Goal: Transaction & Acquisition: Book appointment/travel/reservation

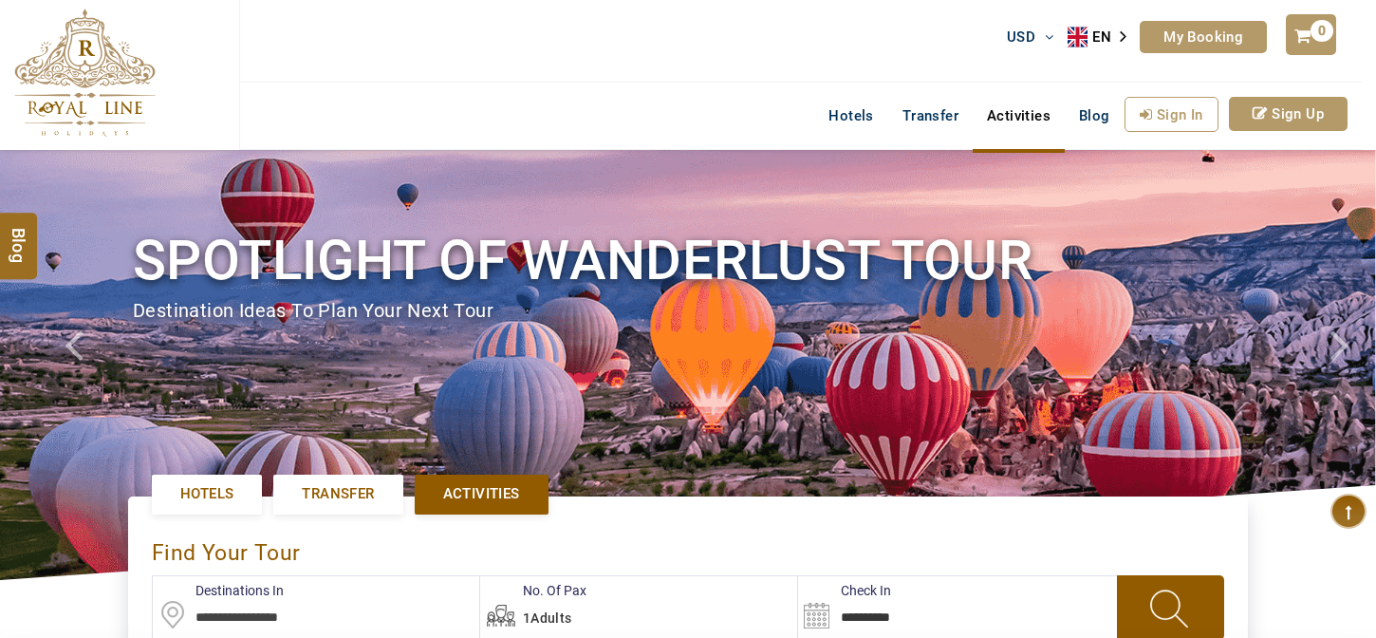
click at [268, 576] on input "text" at bounding box center [316, 607] width 326 height 62
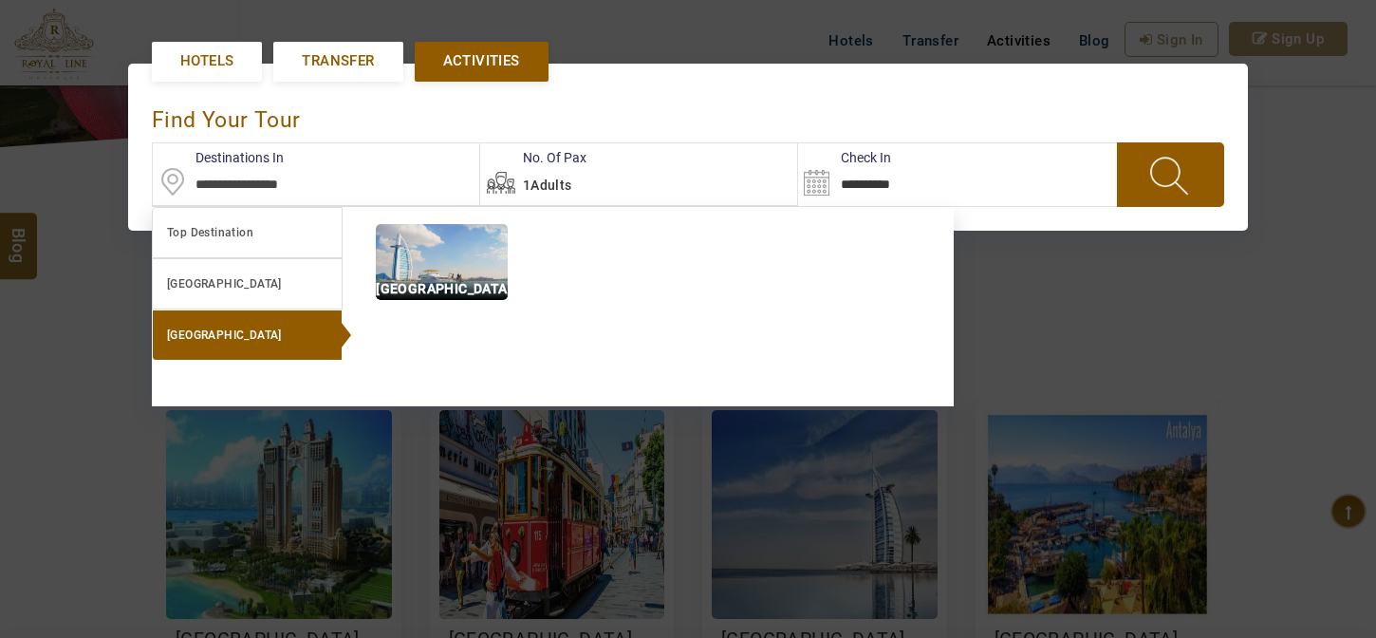
scroll to position [434, 0]
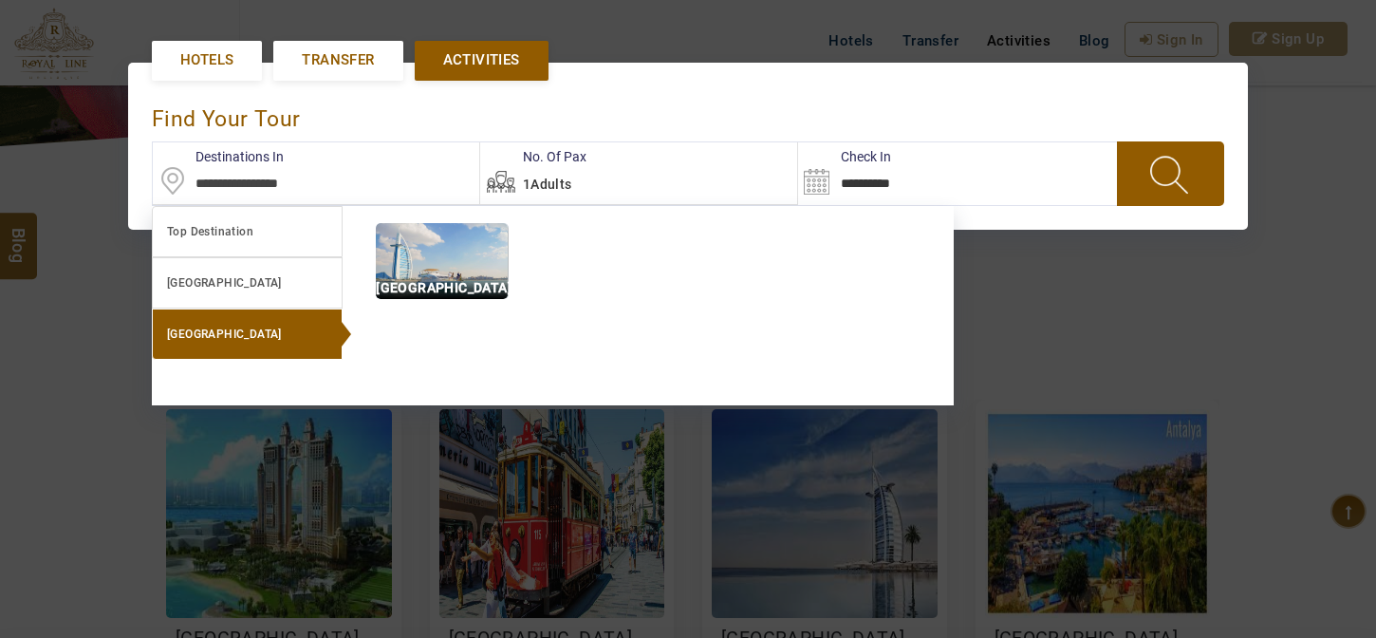
click at [462, 270] on img at bounding box center [442, 261] width 132 height 76
type input "**********"
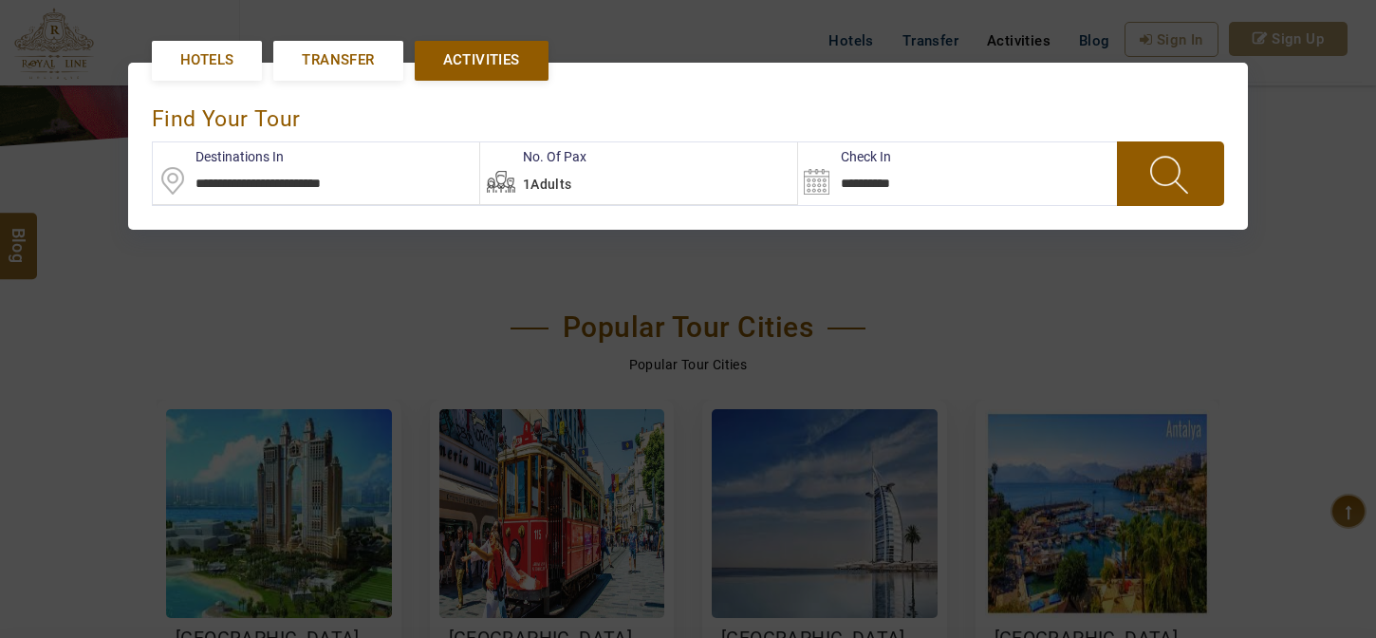
click at [1215, 167] on link at bounding box center [1171, 173] width 98 height 63
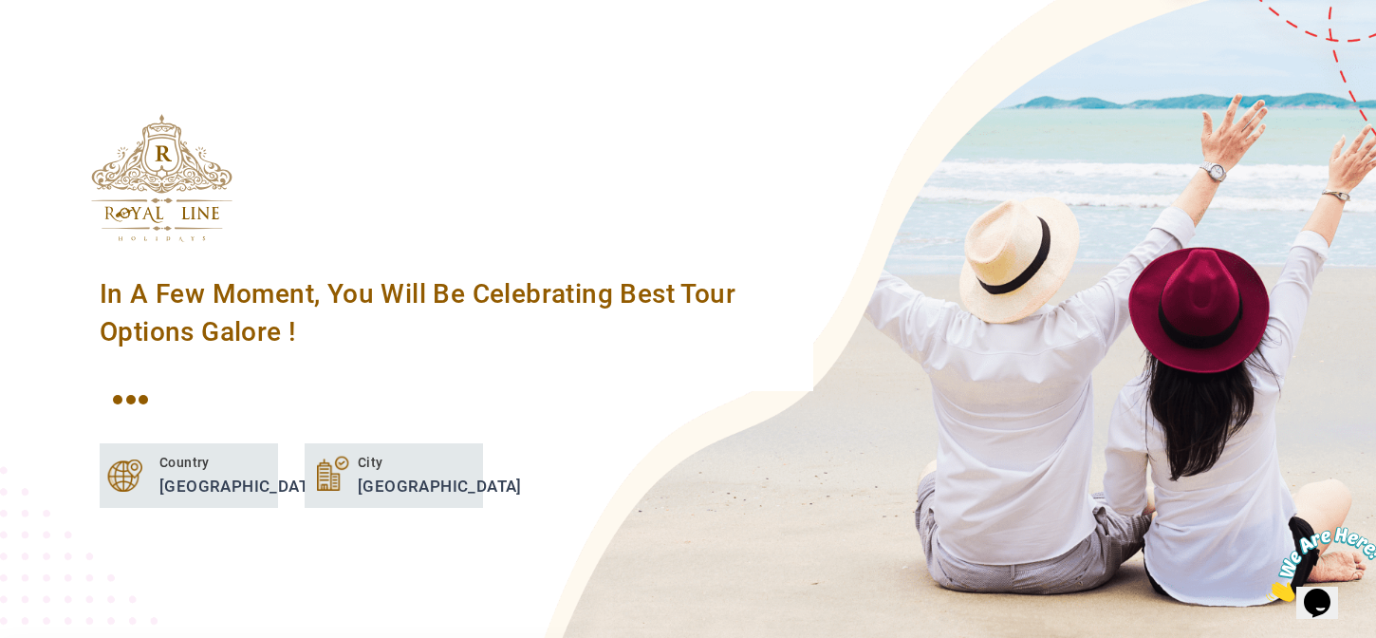
scroll to position [0, 0]
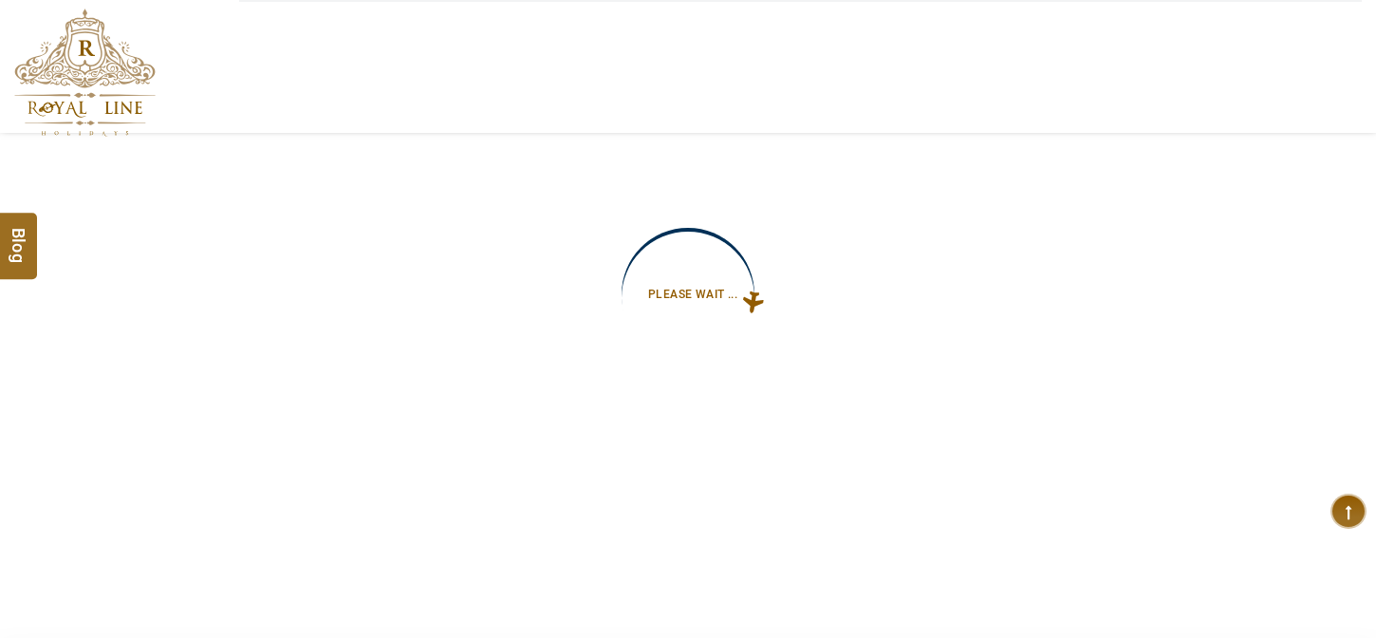
type input "**********"
select select "*****"
select select "******"
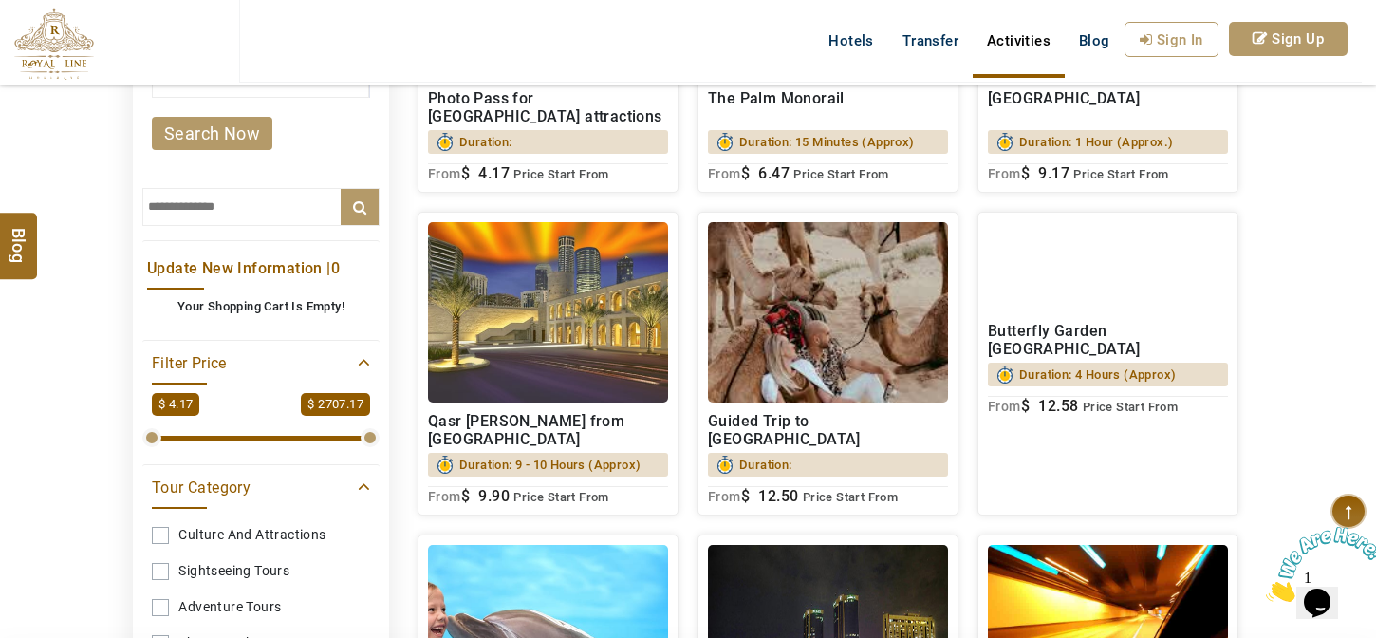
scroll to position [431, 0]
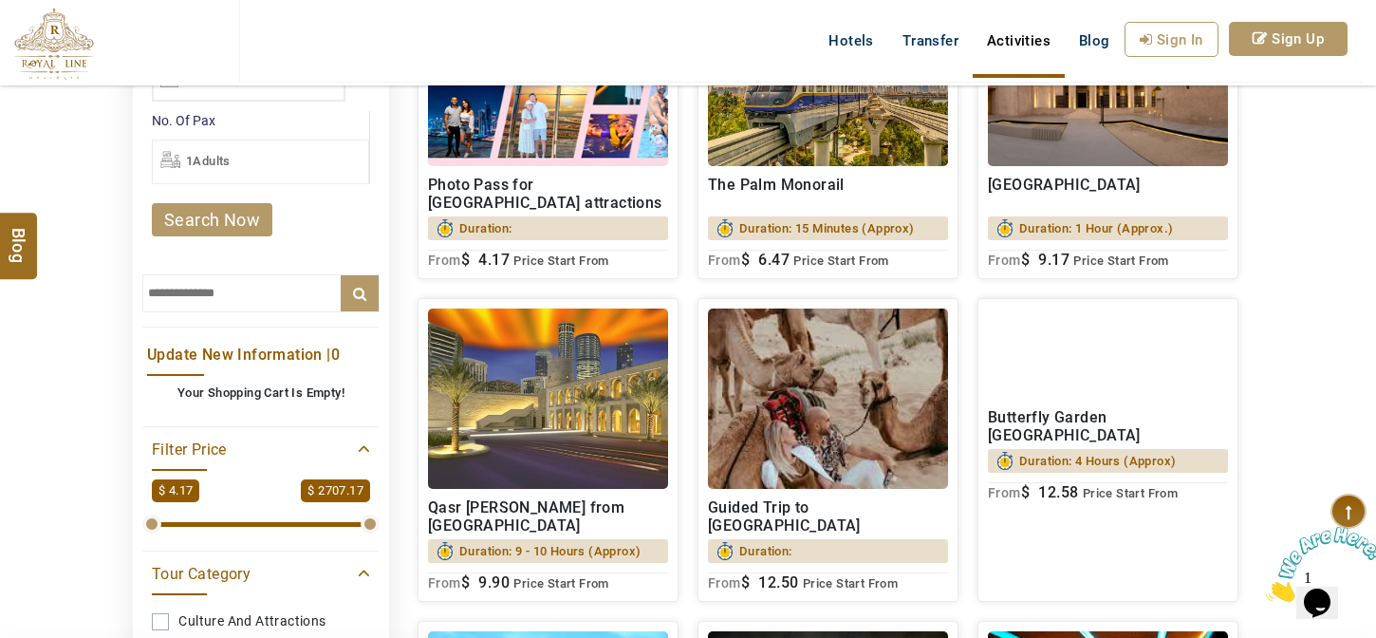
click at [1072, 195] on h2 "Al Shindagha Museum" at bounding box center [1108, 194] width 240 height 36
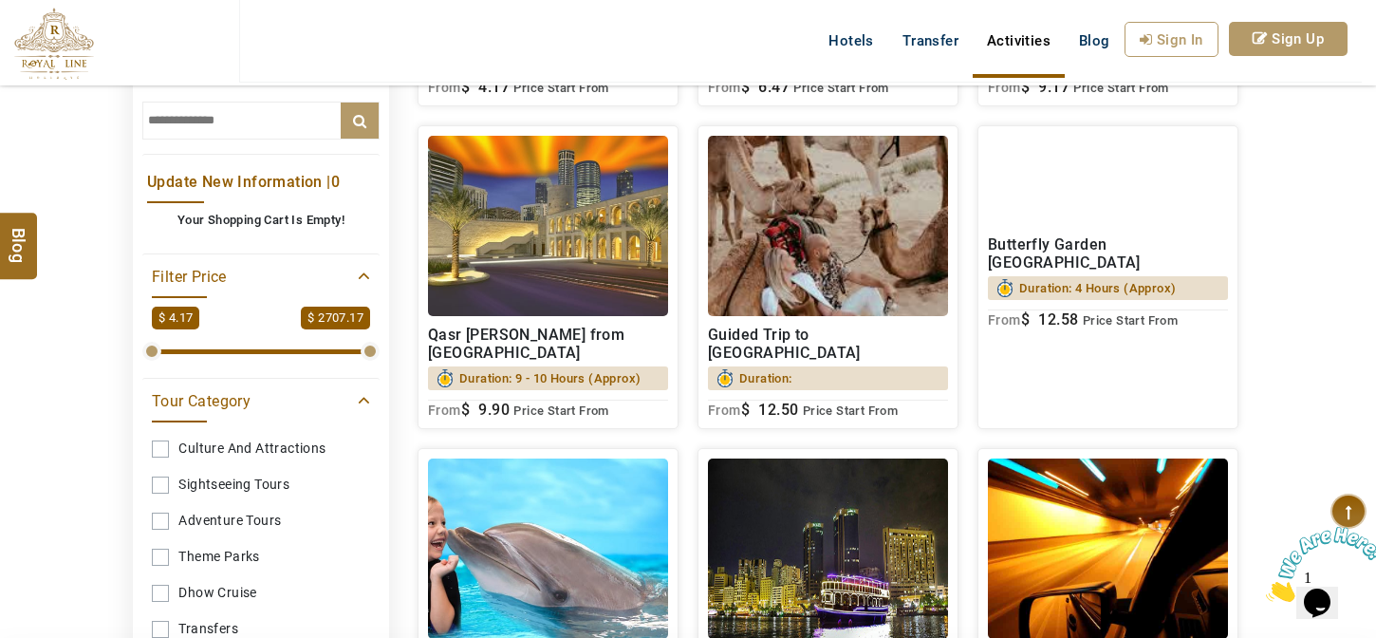
scroll to position [776, 0]
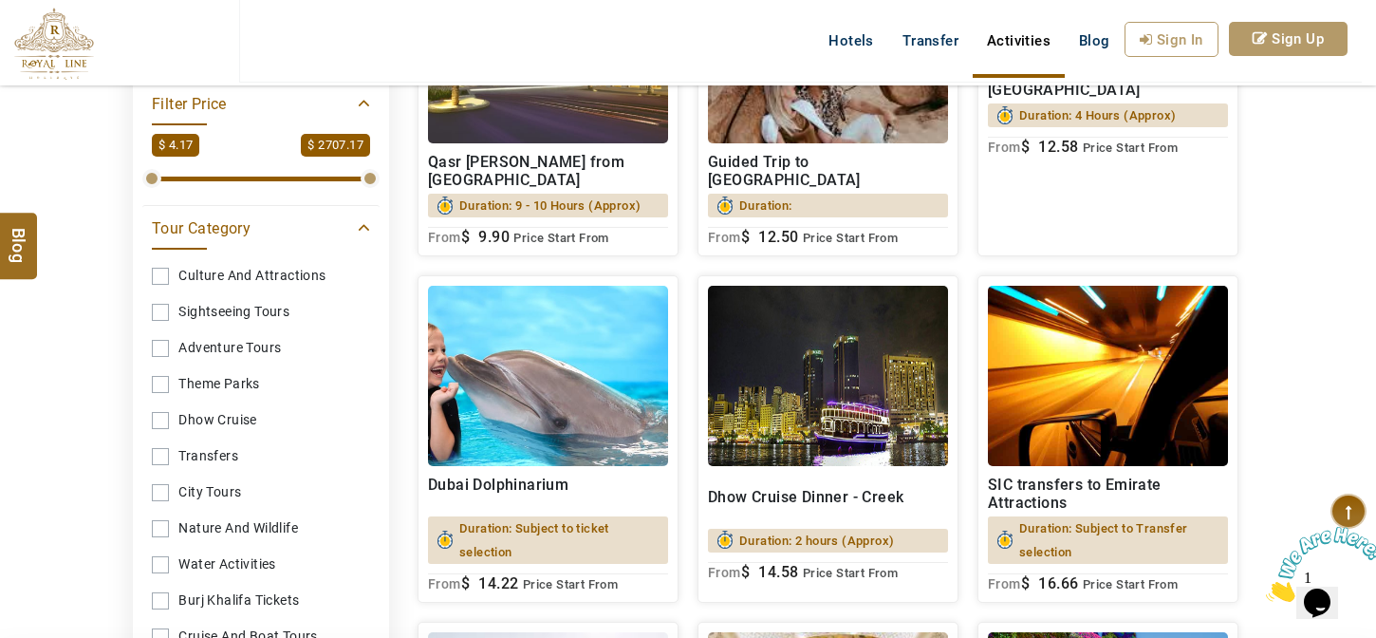
click at [631, 483] on h2 "Dubai Dolphinarium" at bounding box center [548, 494] width 240 height 36
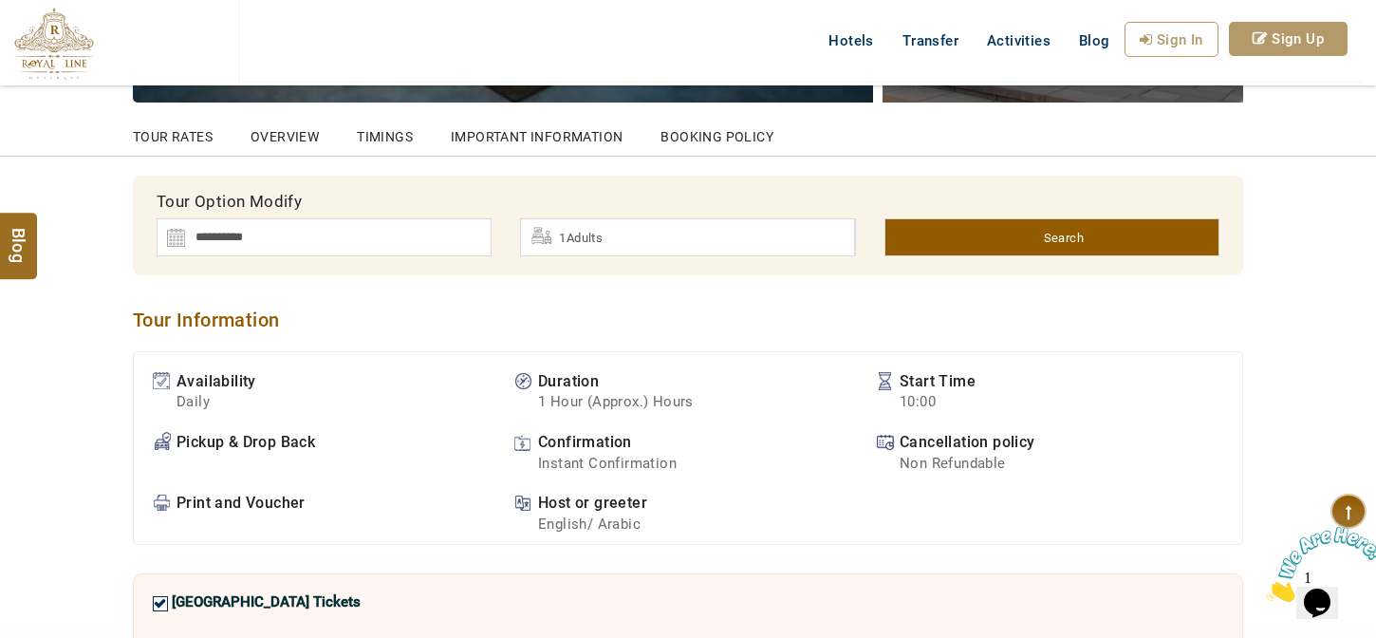
scroll to position [431, 0]
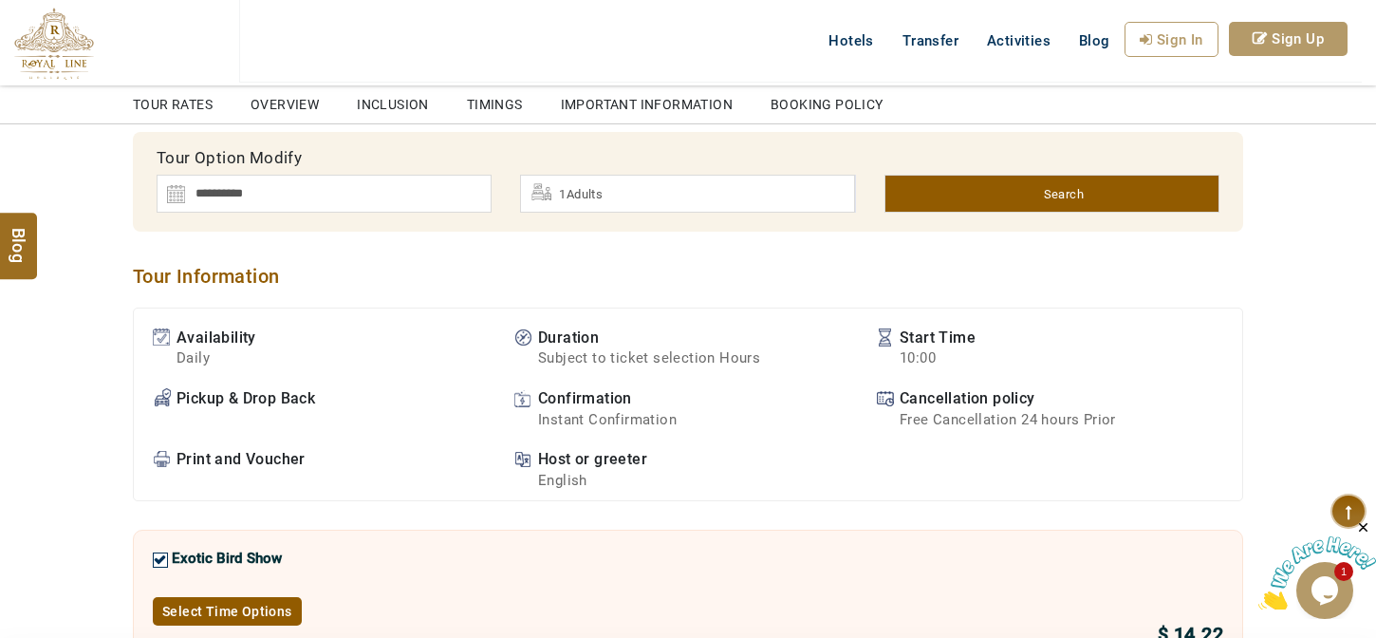
scroll to position [431, 0]
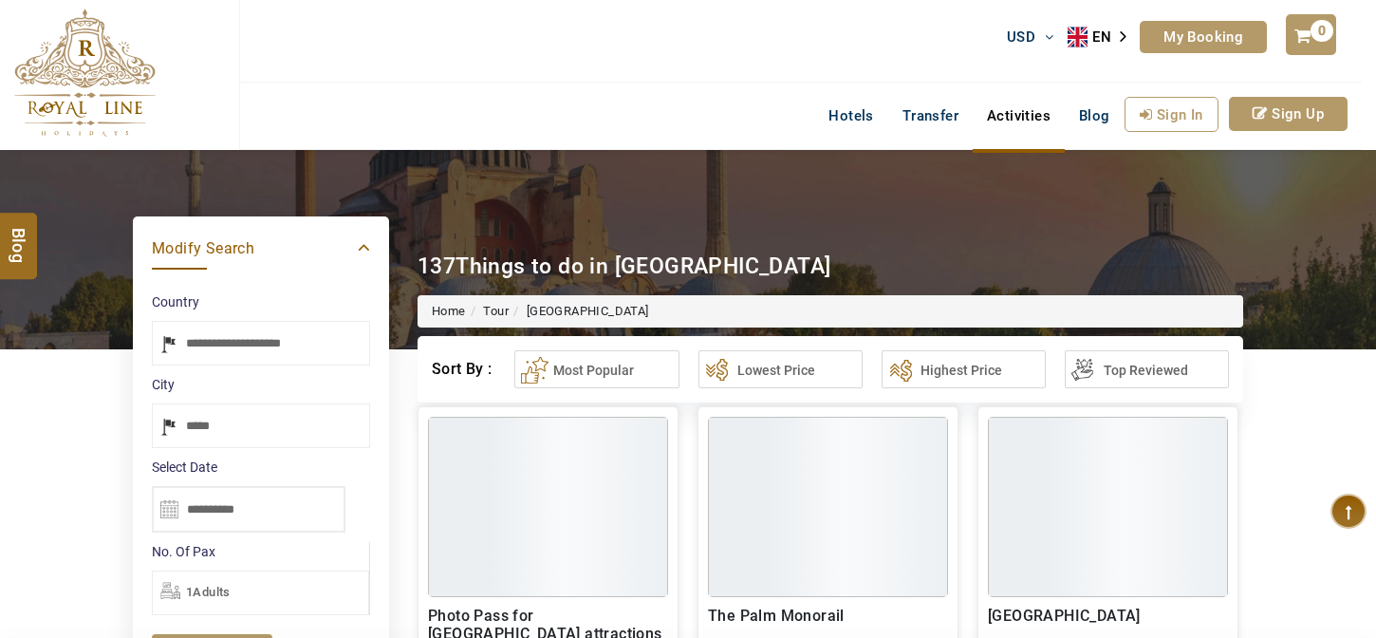
select select "*****"
select select "******"
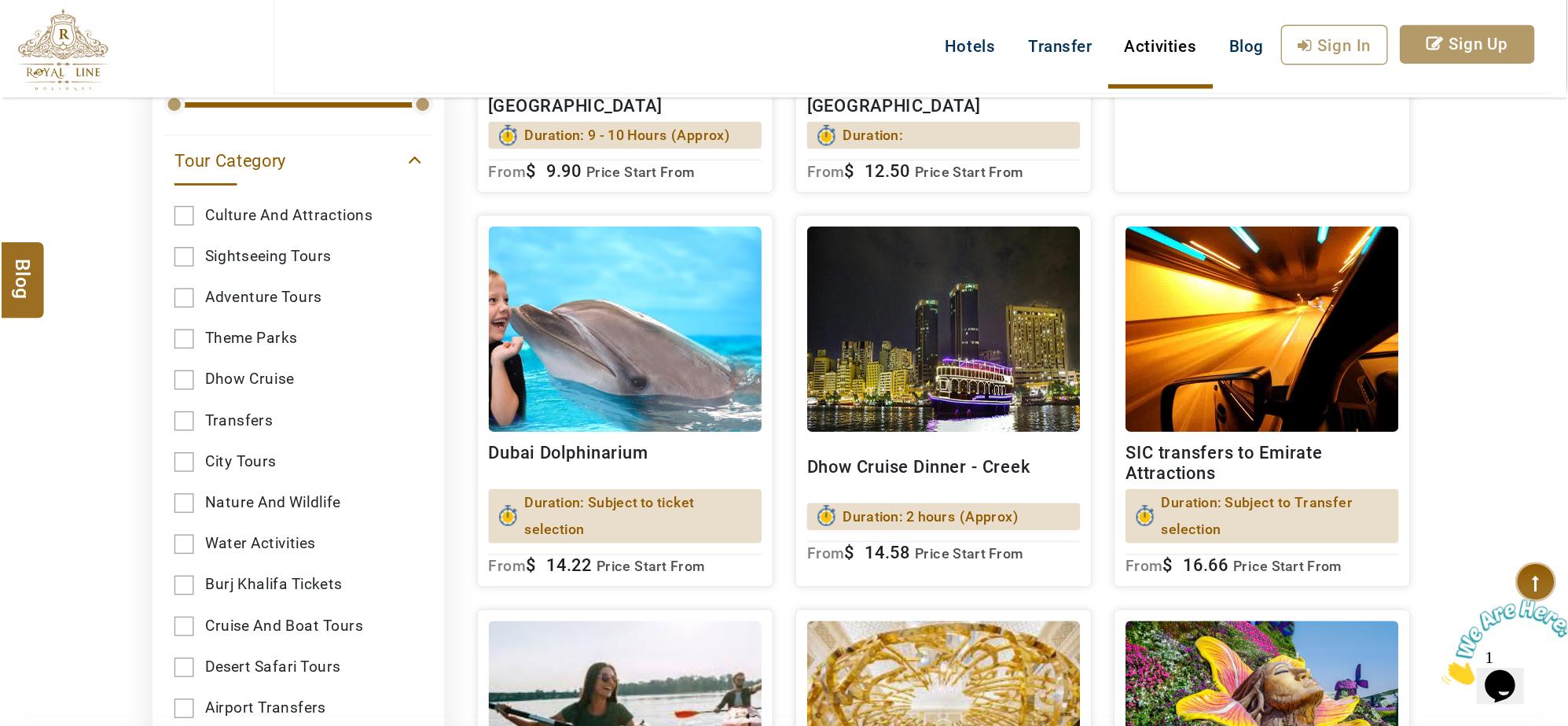
scroll to position [714, 0]
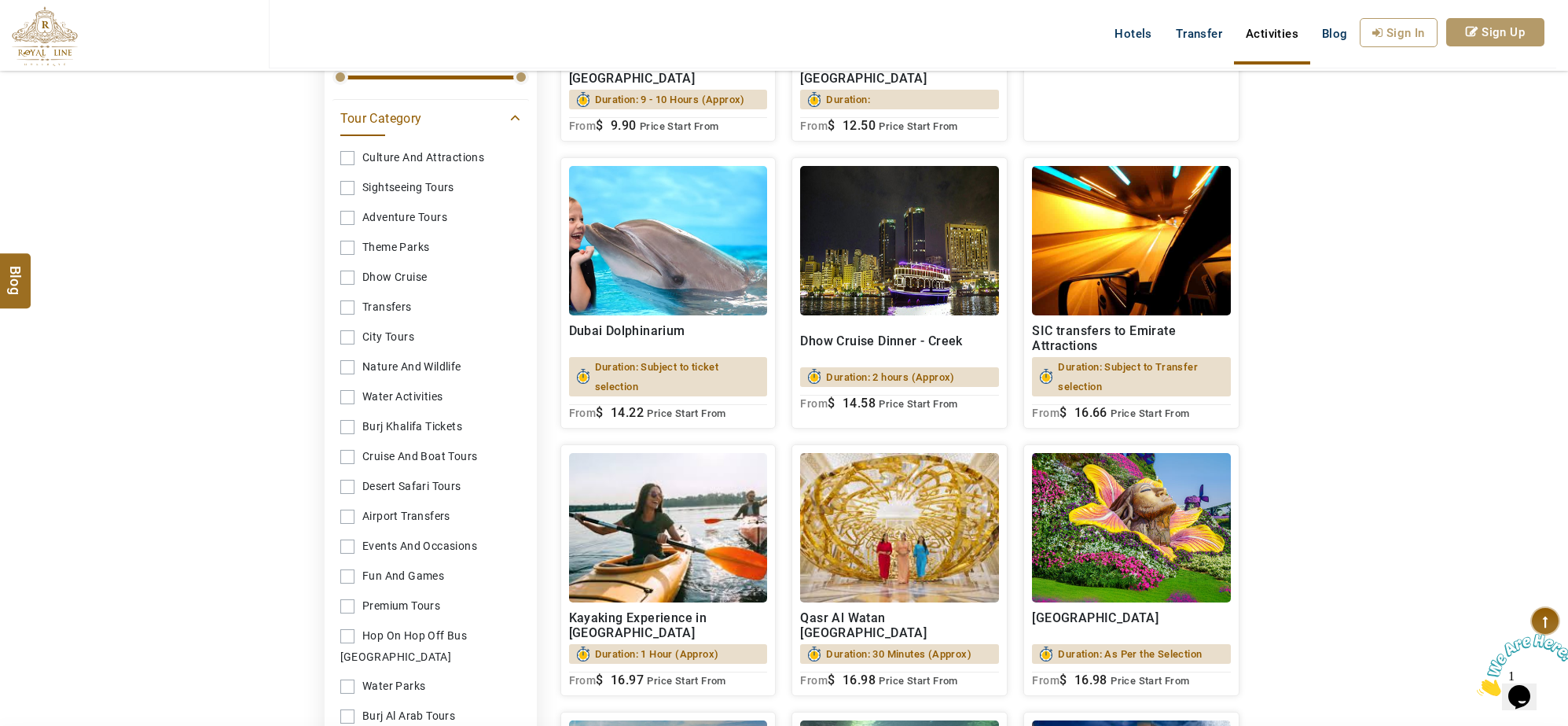
click at [348, 429] on link "Burj Khalifa Tickets" at bounding box center [431, 426] width 181 height 29
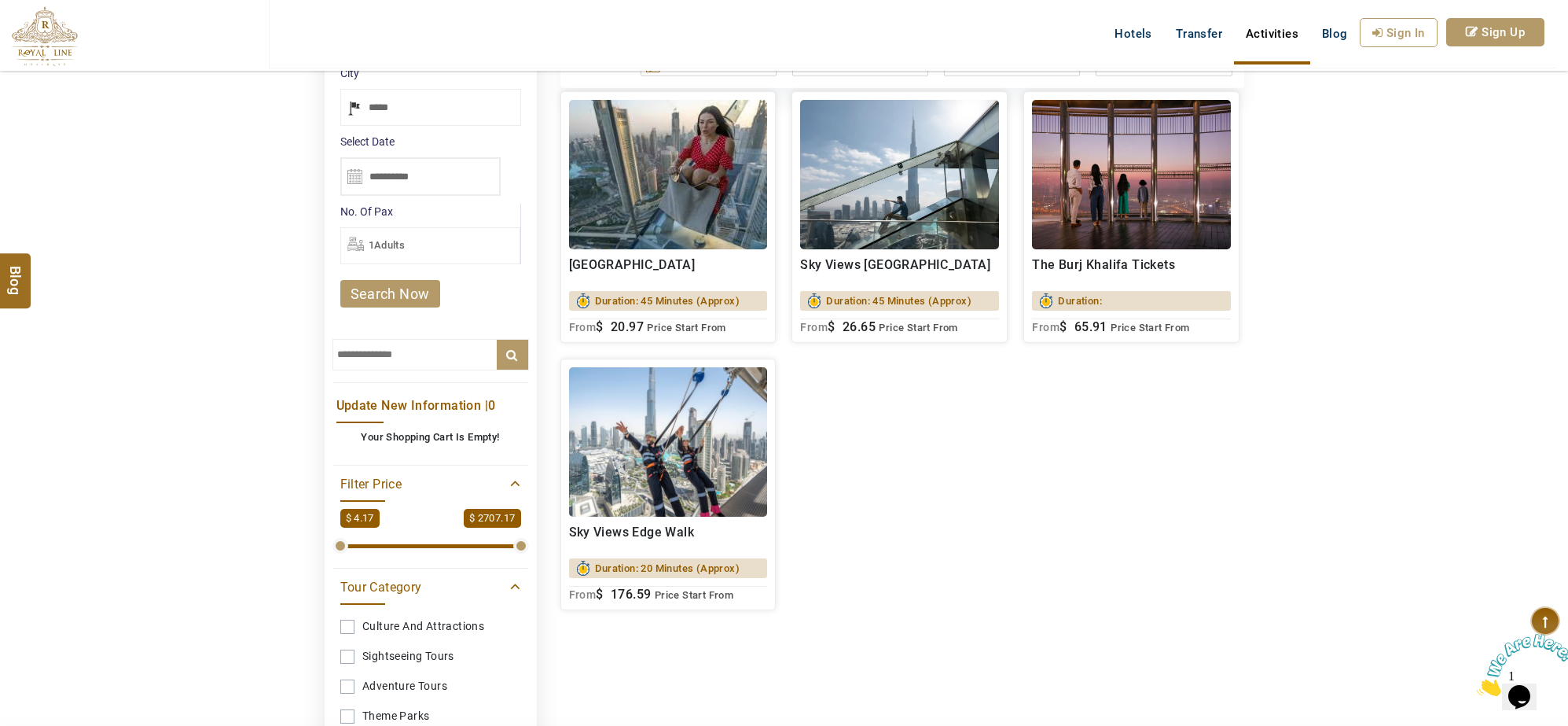
scroll to position [223, 0]
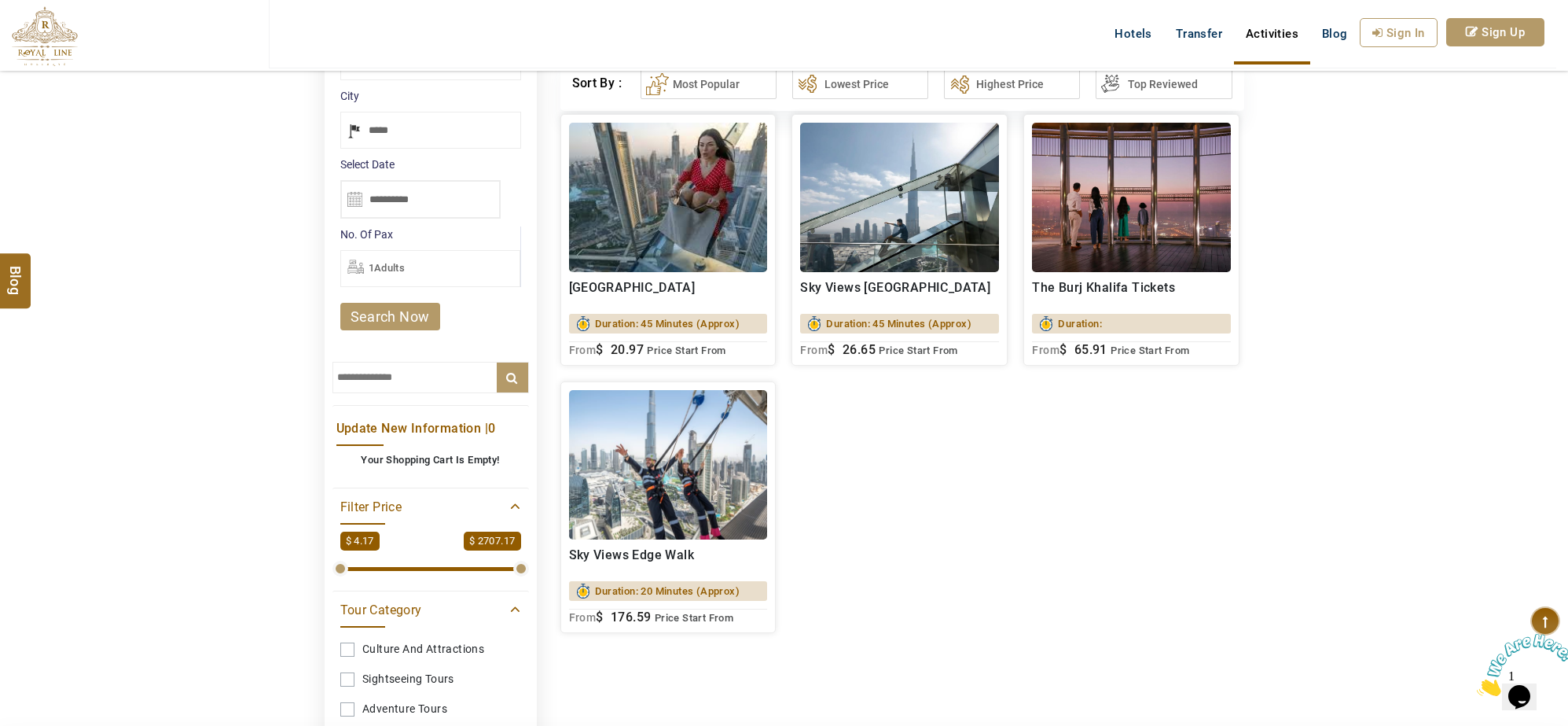
click at [1117, 289] on h2 "The Burj Khalifa Tickets" at bounding box center [1131, 295] width 199 height 30
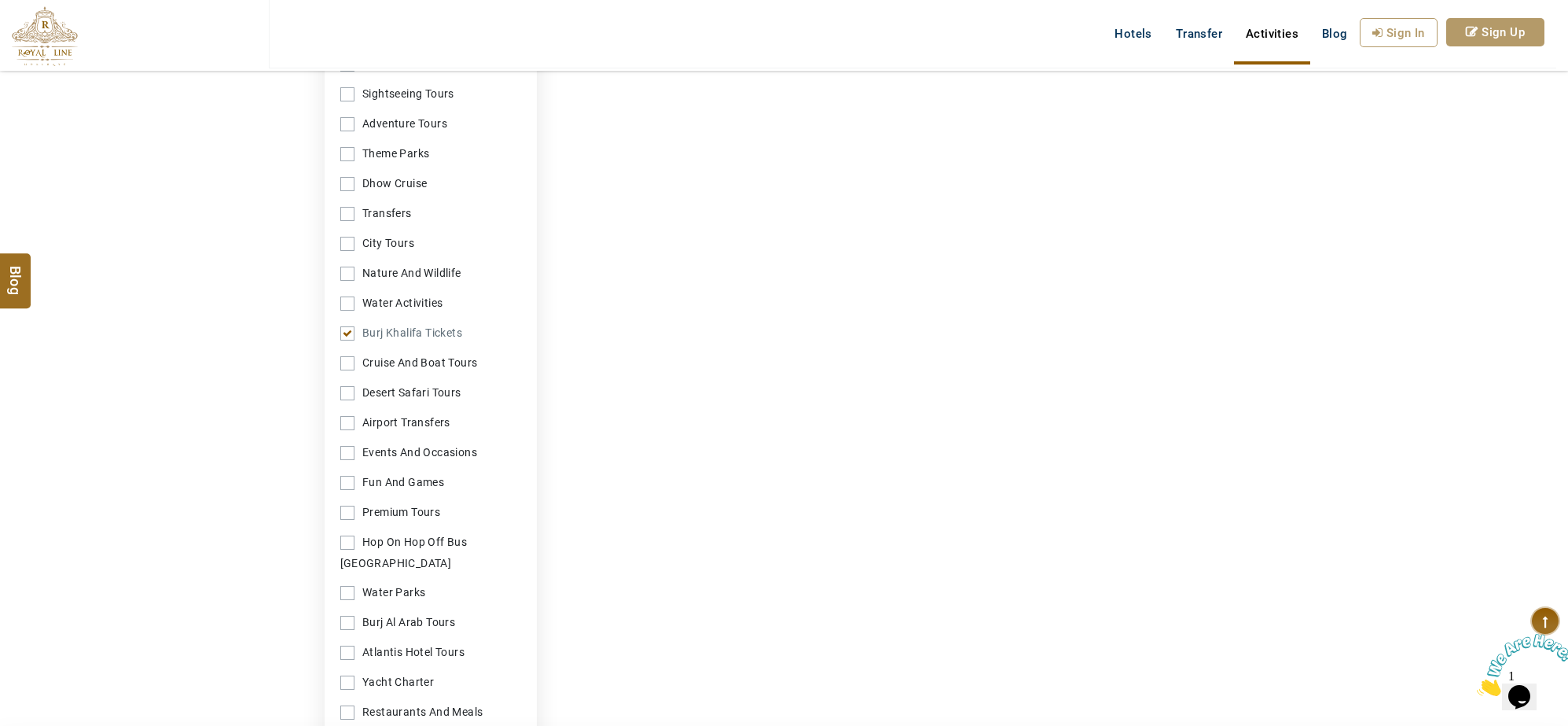
scroll to position [812, 0]
click at [346, 332] on link "Burj Khalifa Tickets" at bounding box center [431, 328] width 181 height 29
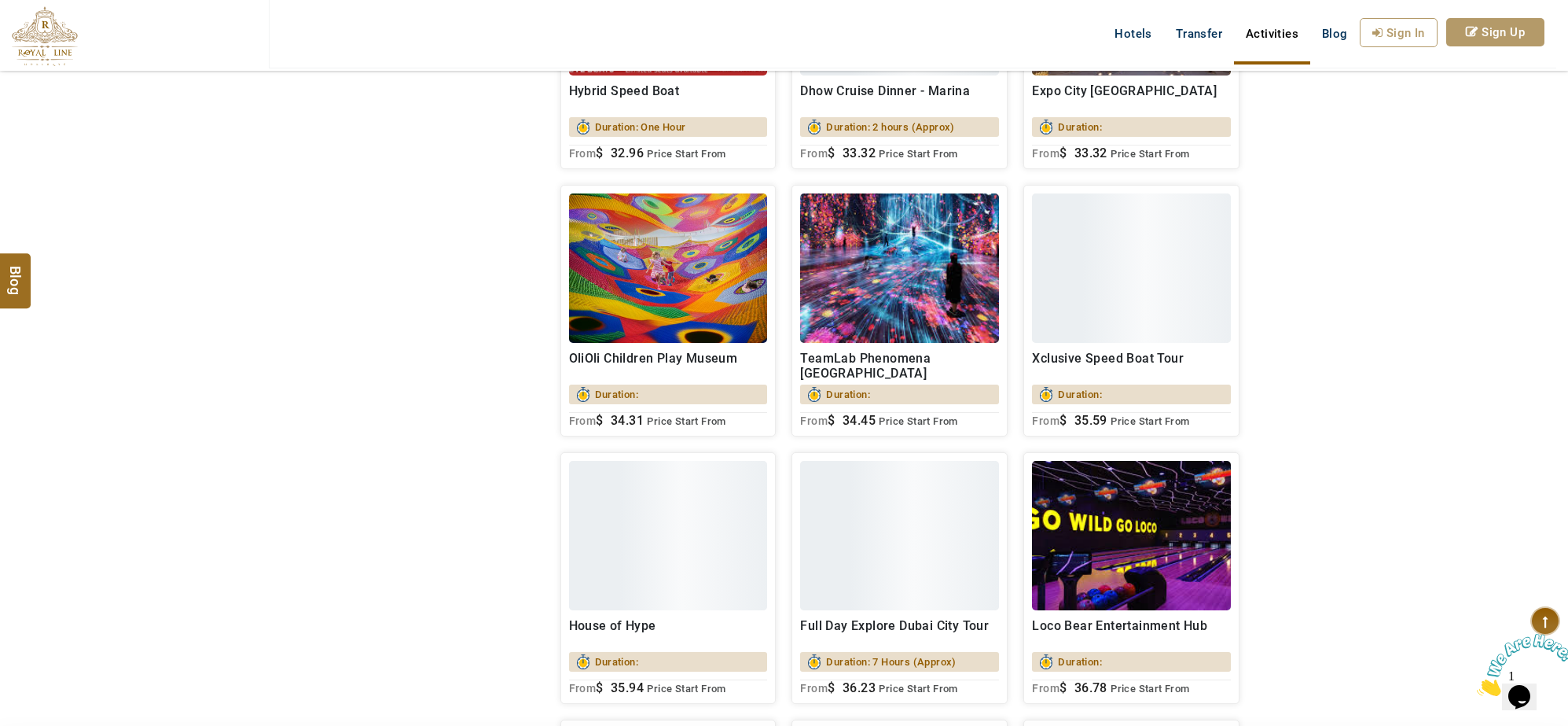
scroll to position [6079, 0]
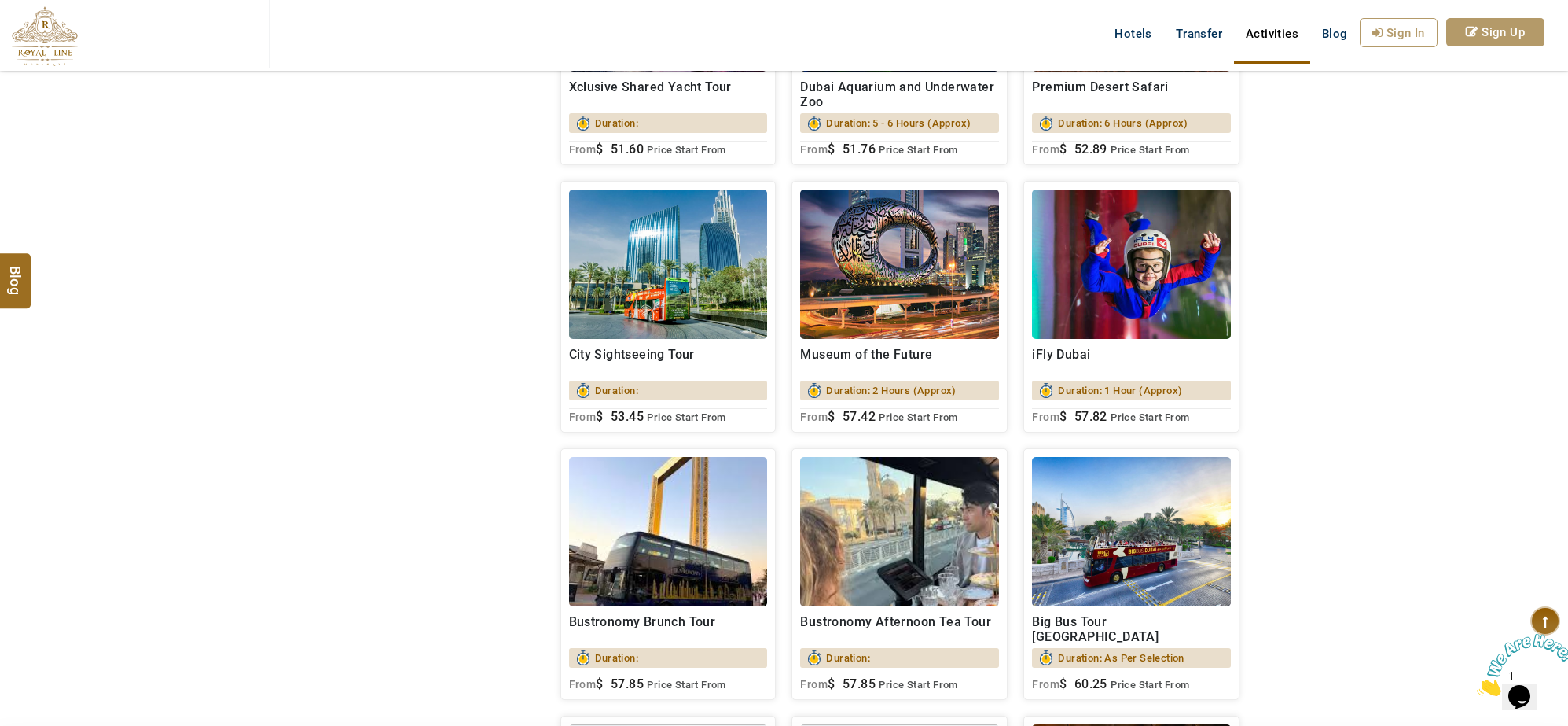
click at [842, 365] on h2 "Museum of the Future" at bounding box center [900, 362] width 199 height 30
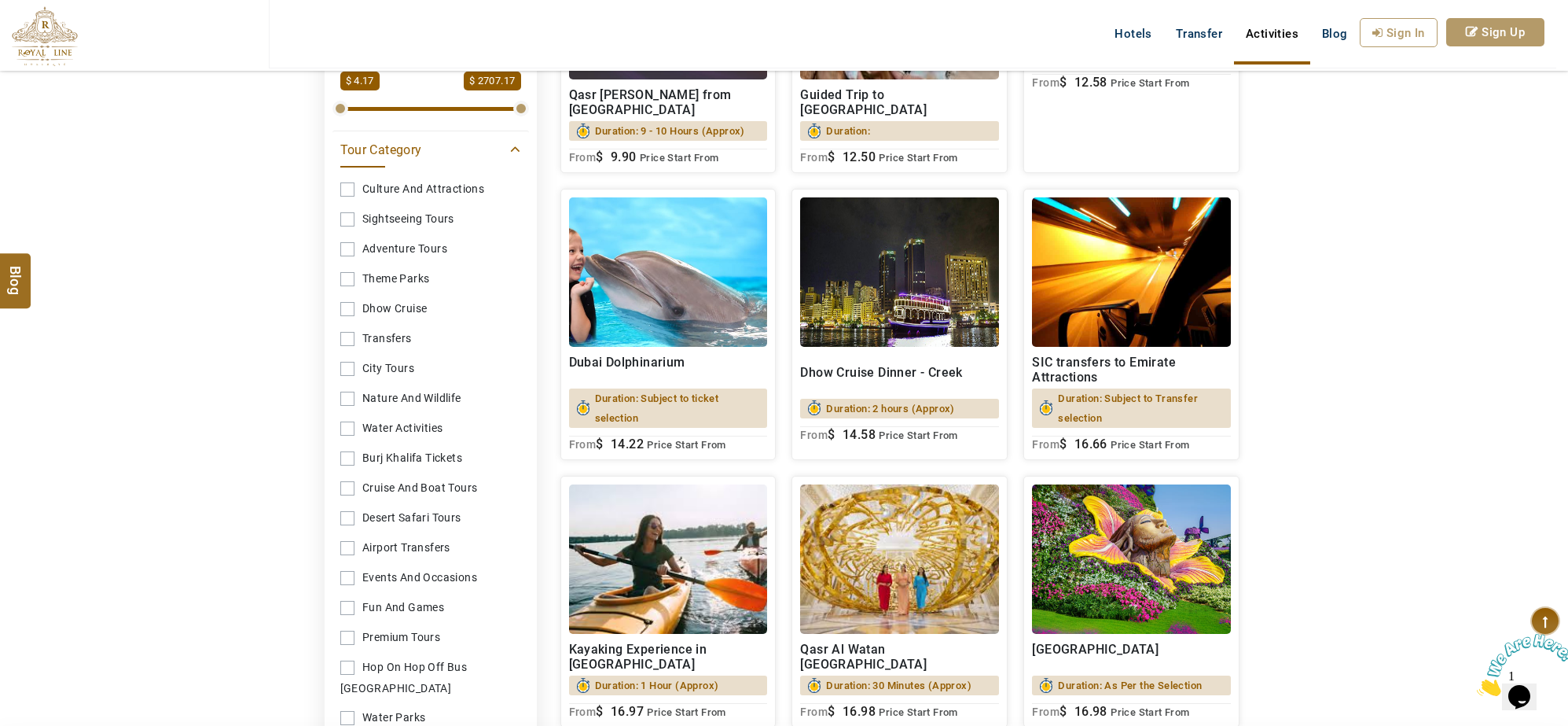
click at [688, 367] on h2 "Dubai Dolphinarium" at bounding box center [668, 370] width 199 height 30
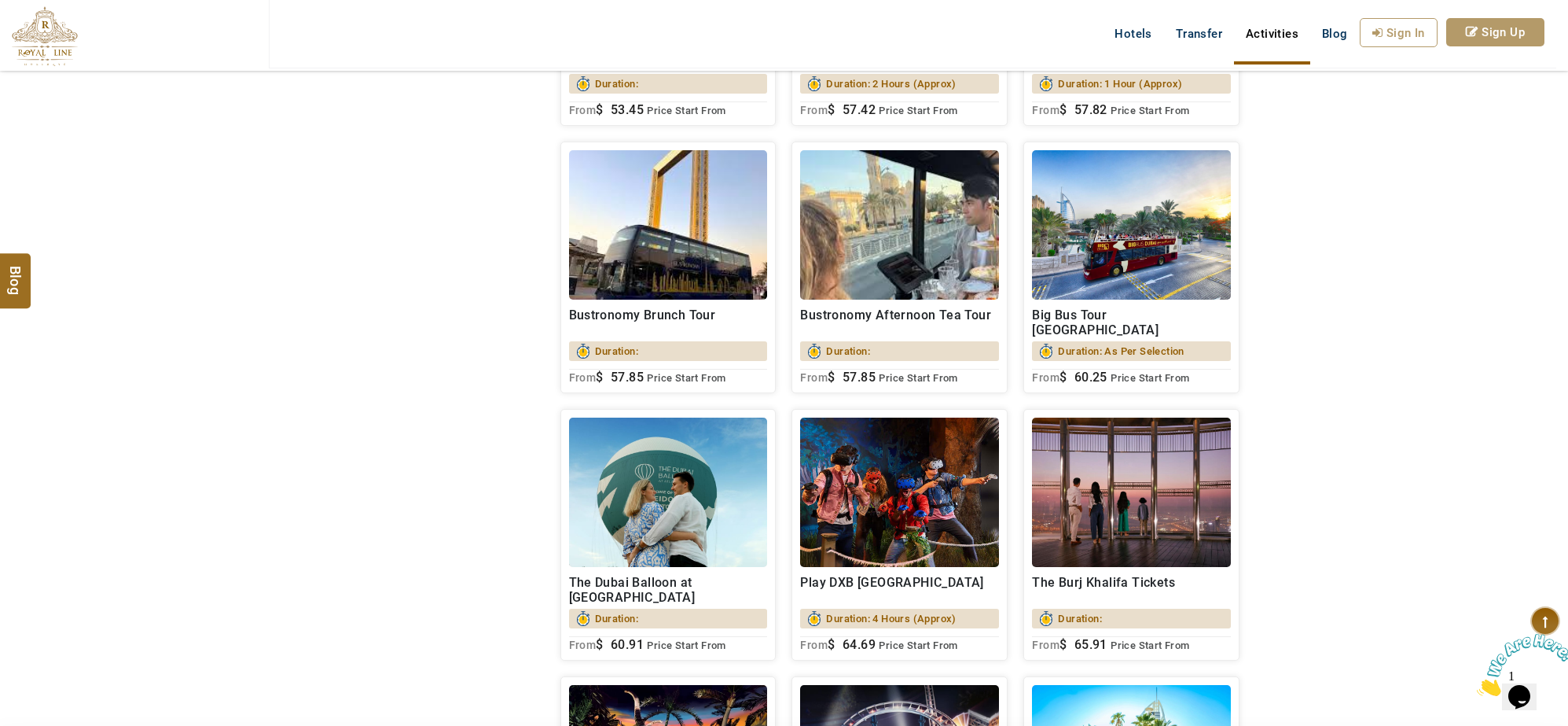
scroll to position [6778, 0]
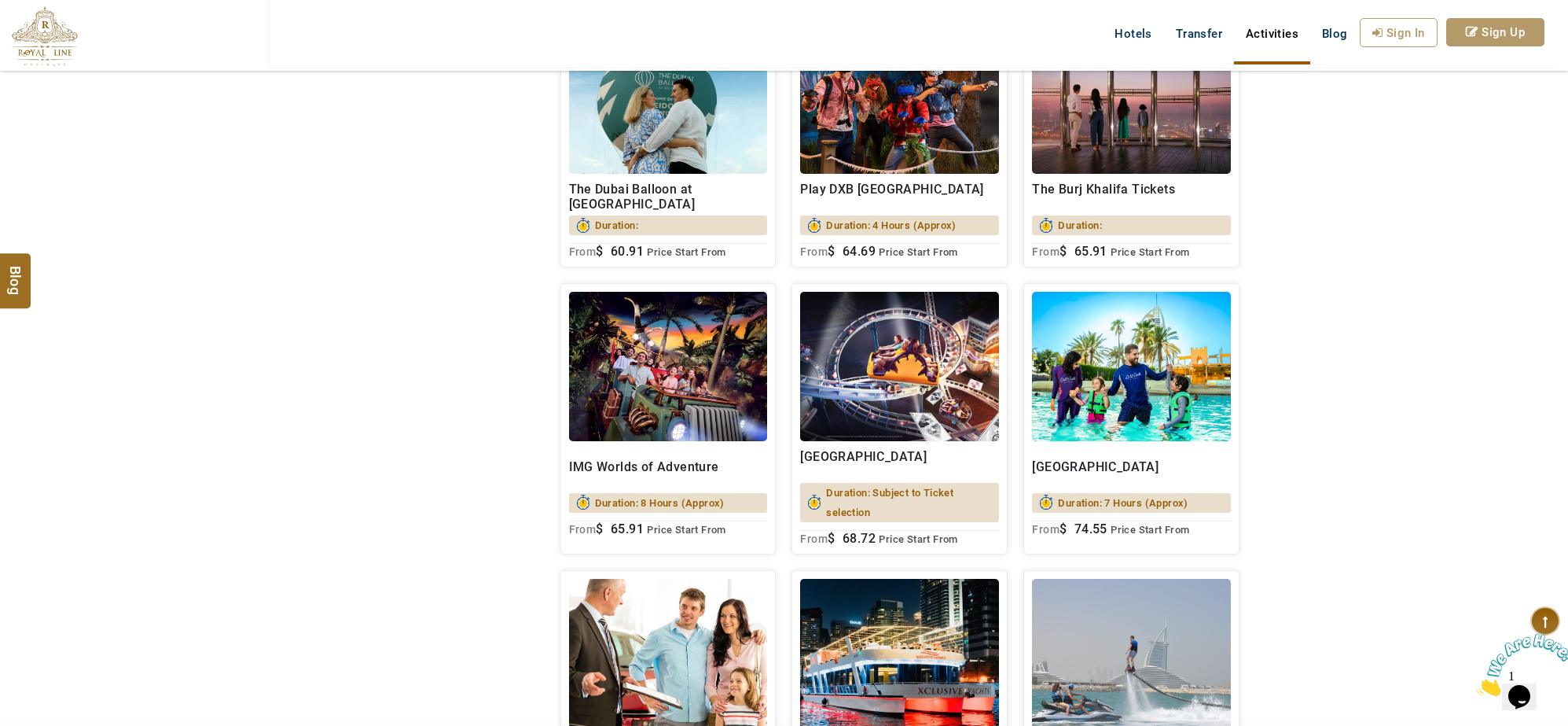
click at [932, 460] on h2 "Dubai Parks and Resorts" at bounding box center [900, 464] width 199 height 30
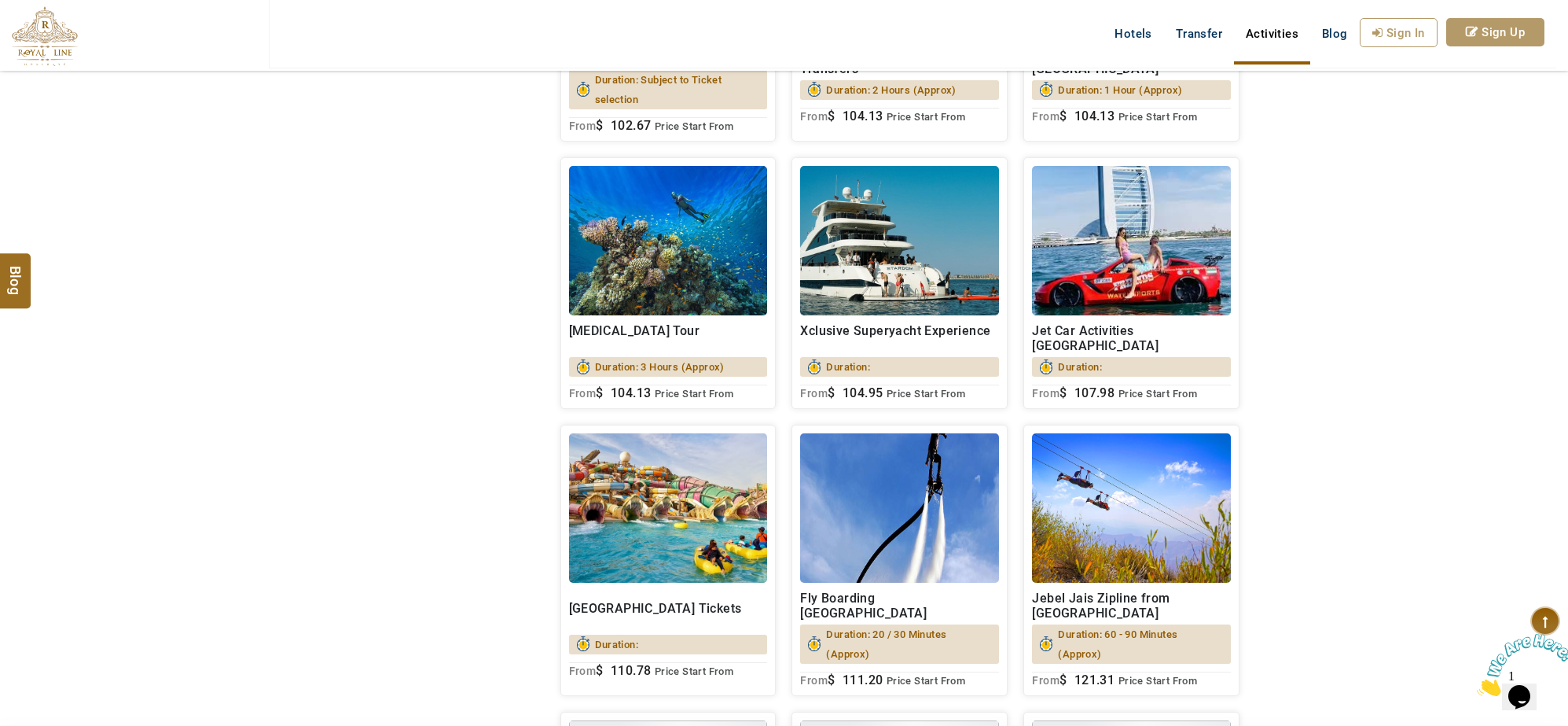
scroll to position [8450, 0]
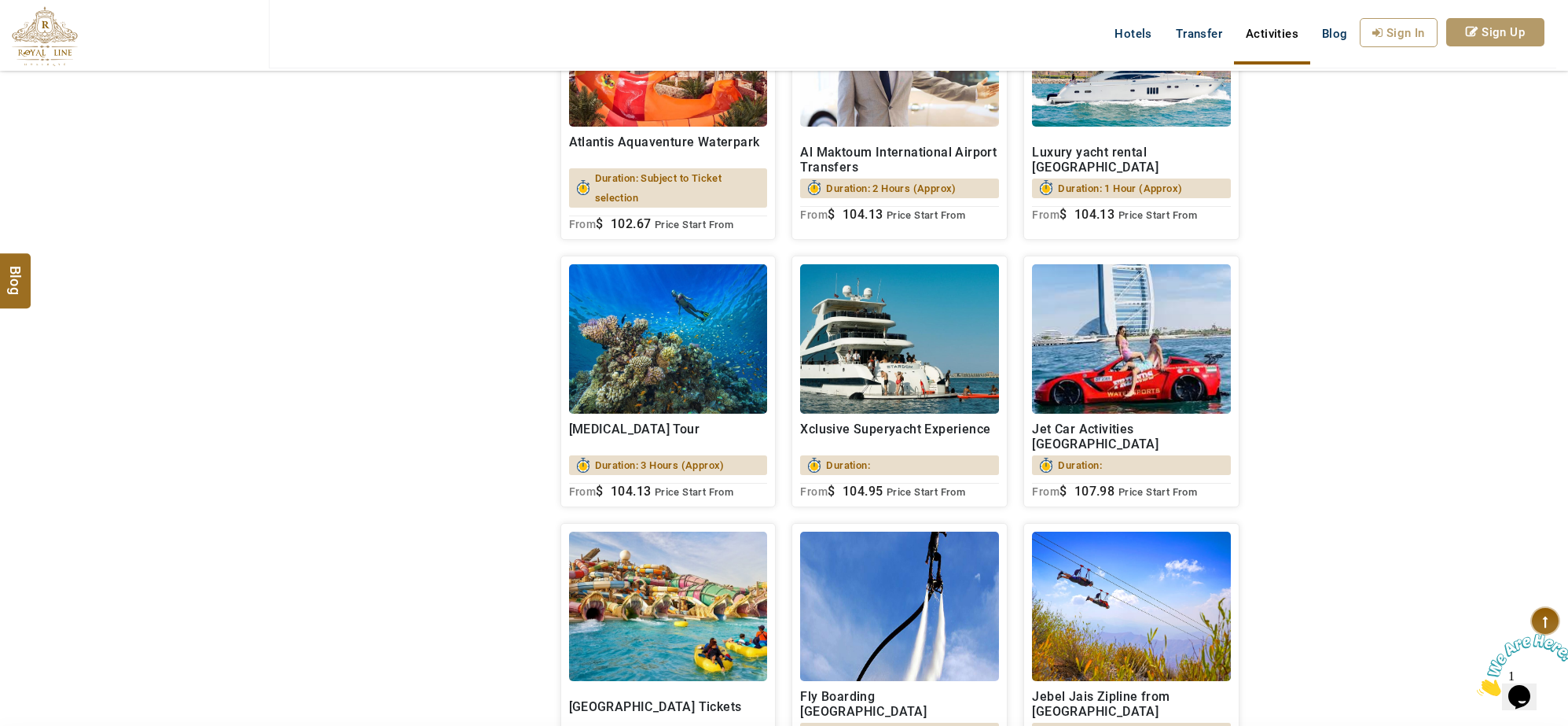
click at [673, 159] on h2 "Atlantis Aquaventure Waterpark" at bounding box center [668, 149] width 199 height 30
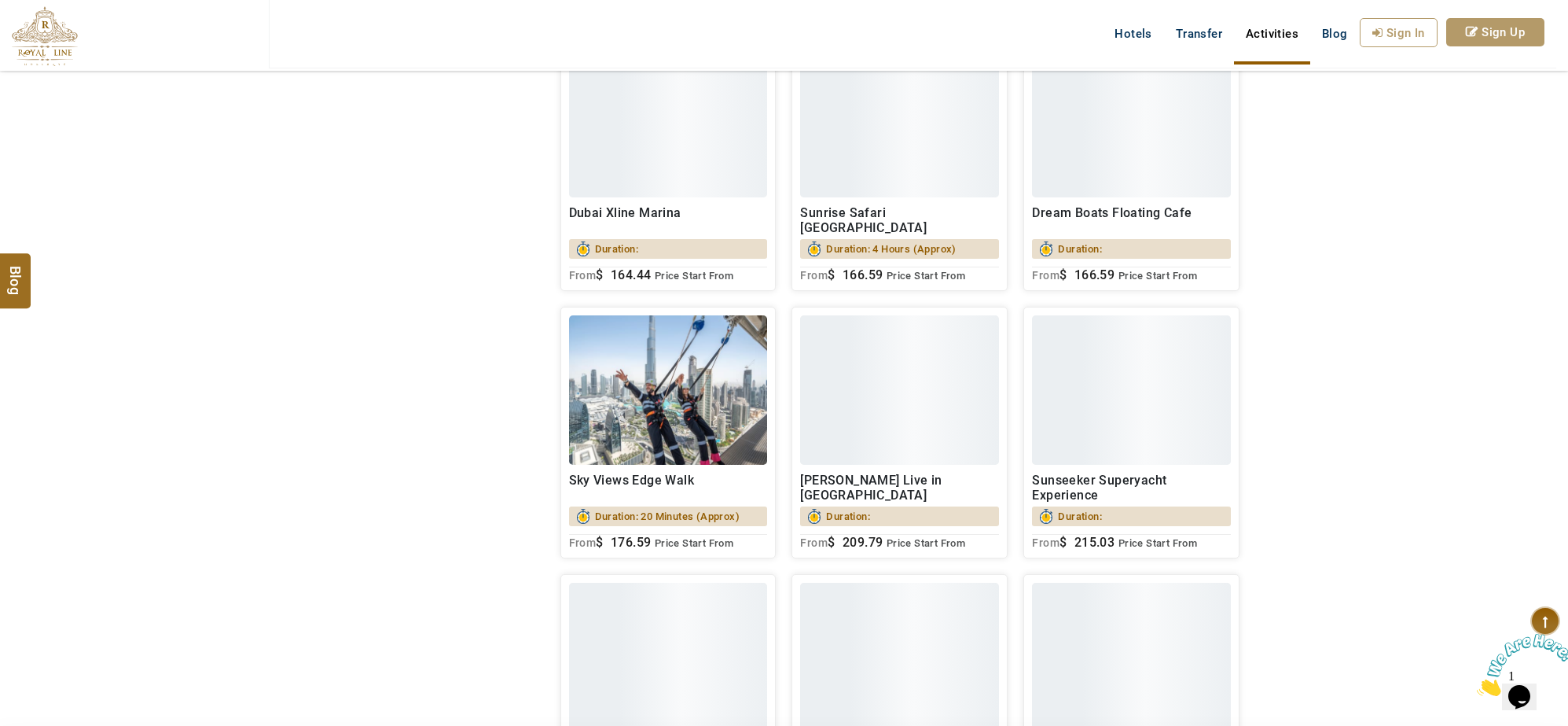
scroll to position [10417, 0]
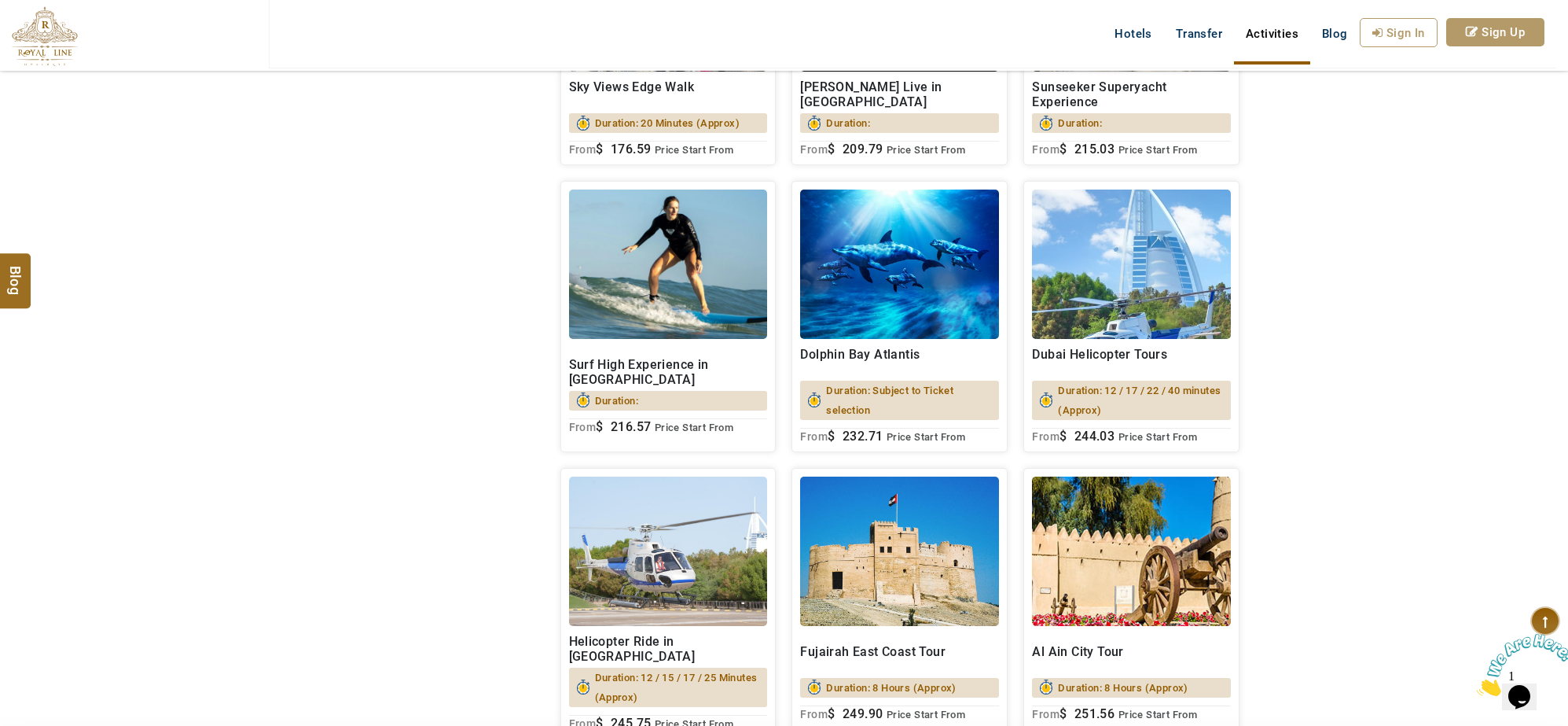
click at [890, 401] on span "Duration: Subject to Ticket selection" at bounding box center [909, 399] width 165 height 39
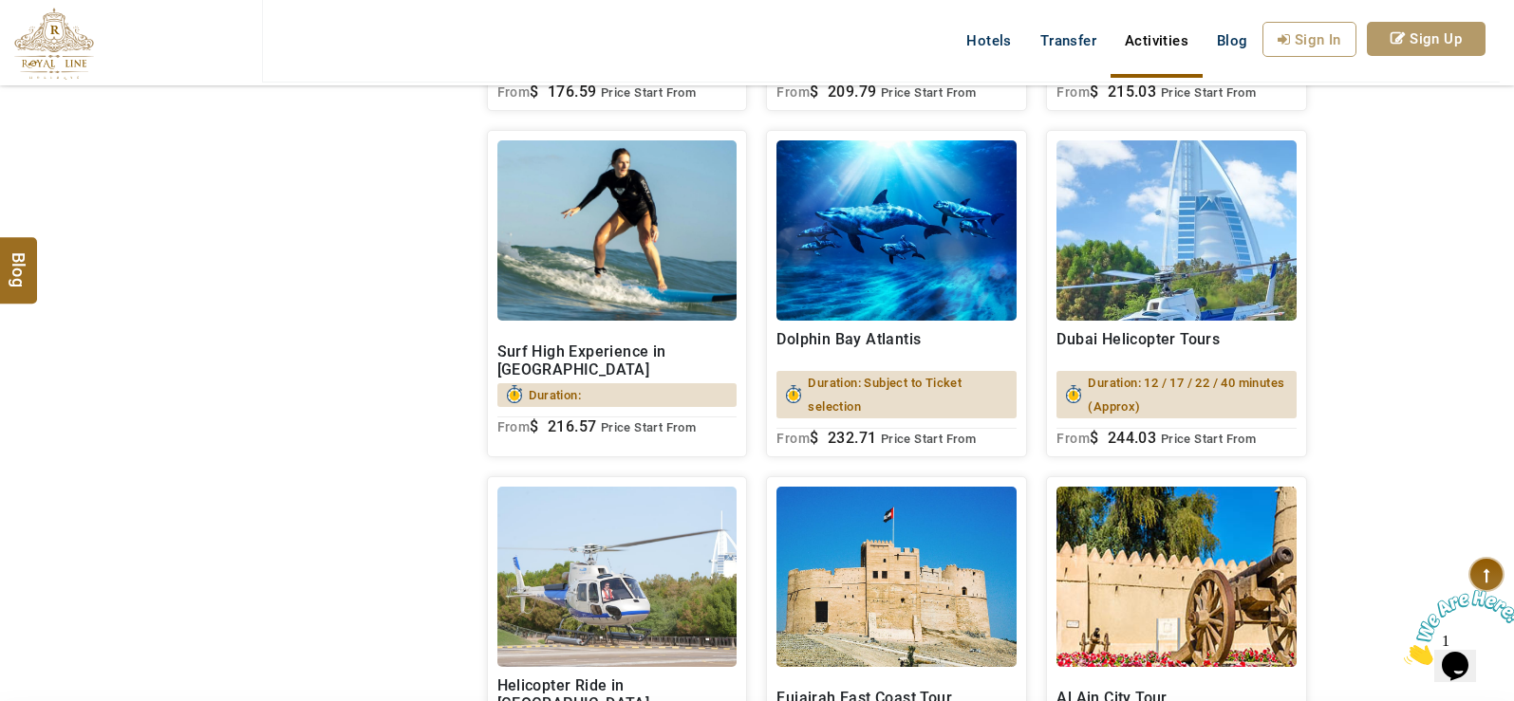
scroll to position [12594, 0]
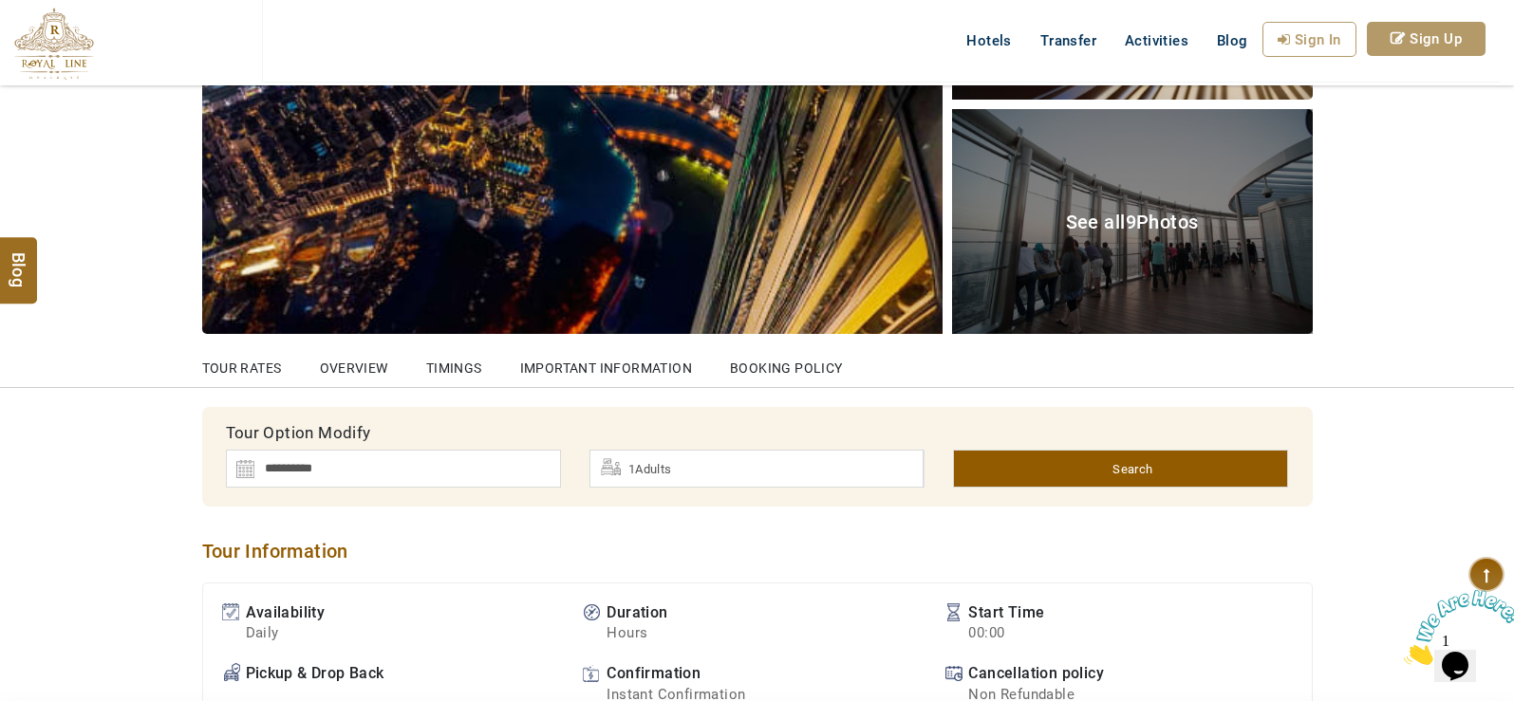
scroll to position [356, 0]
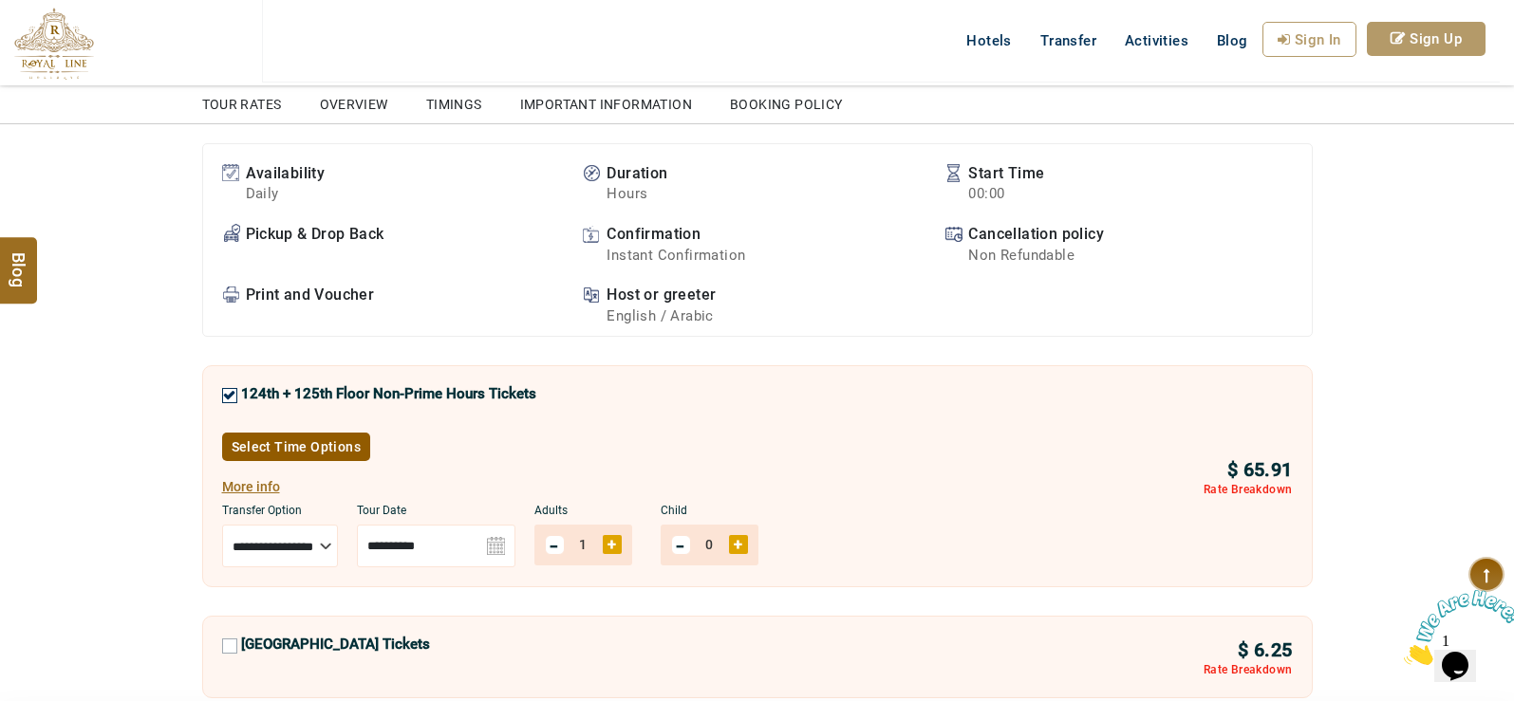
scroll to position [759, 0]
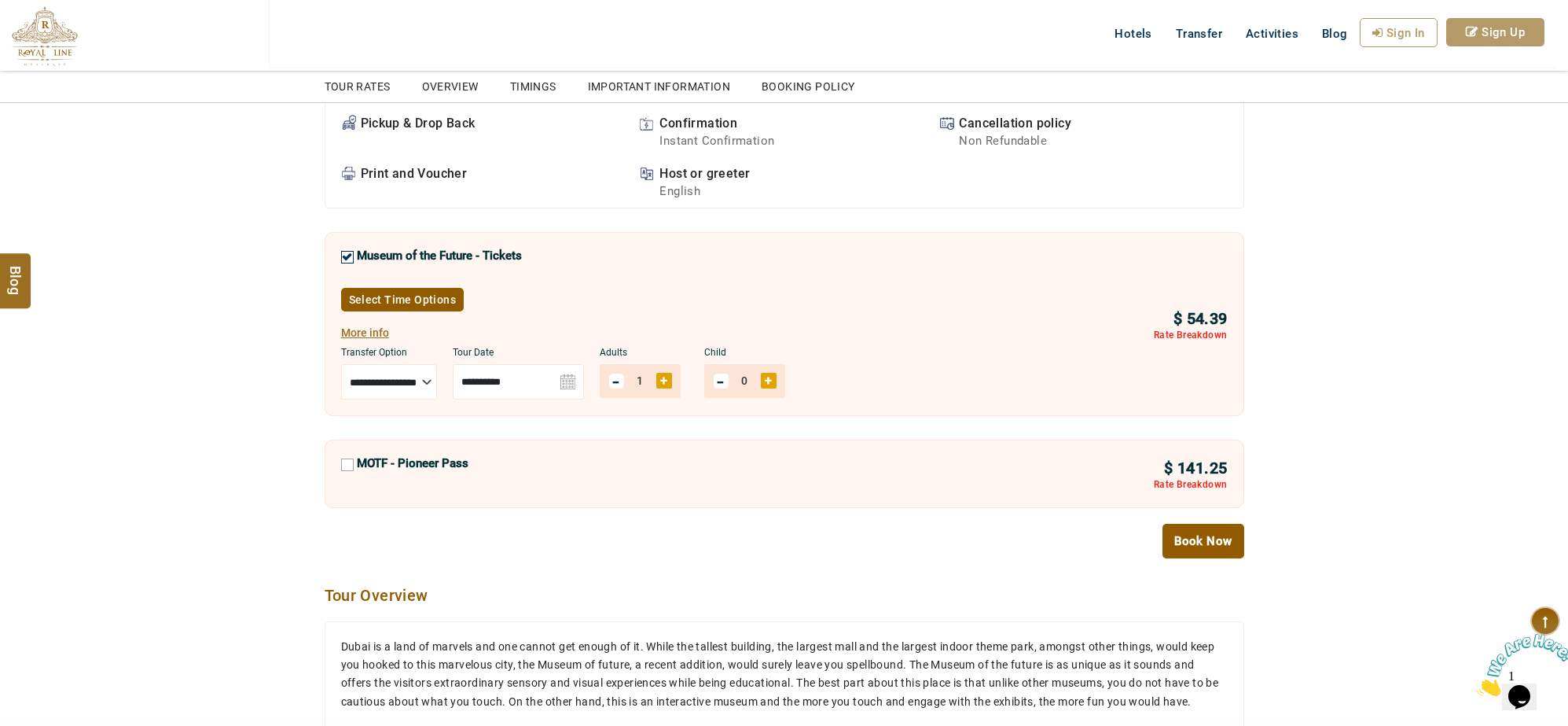
scroll to position [786, 0]
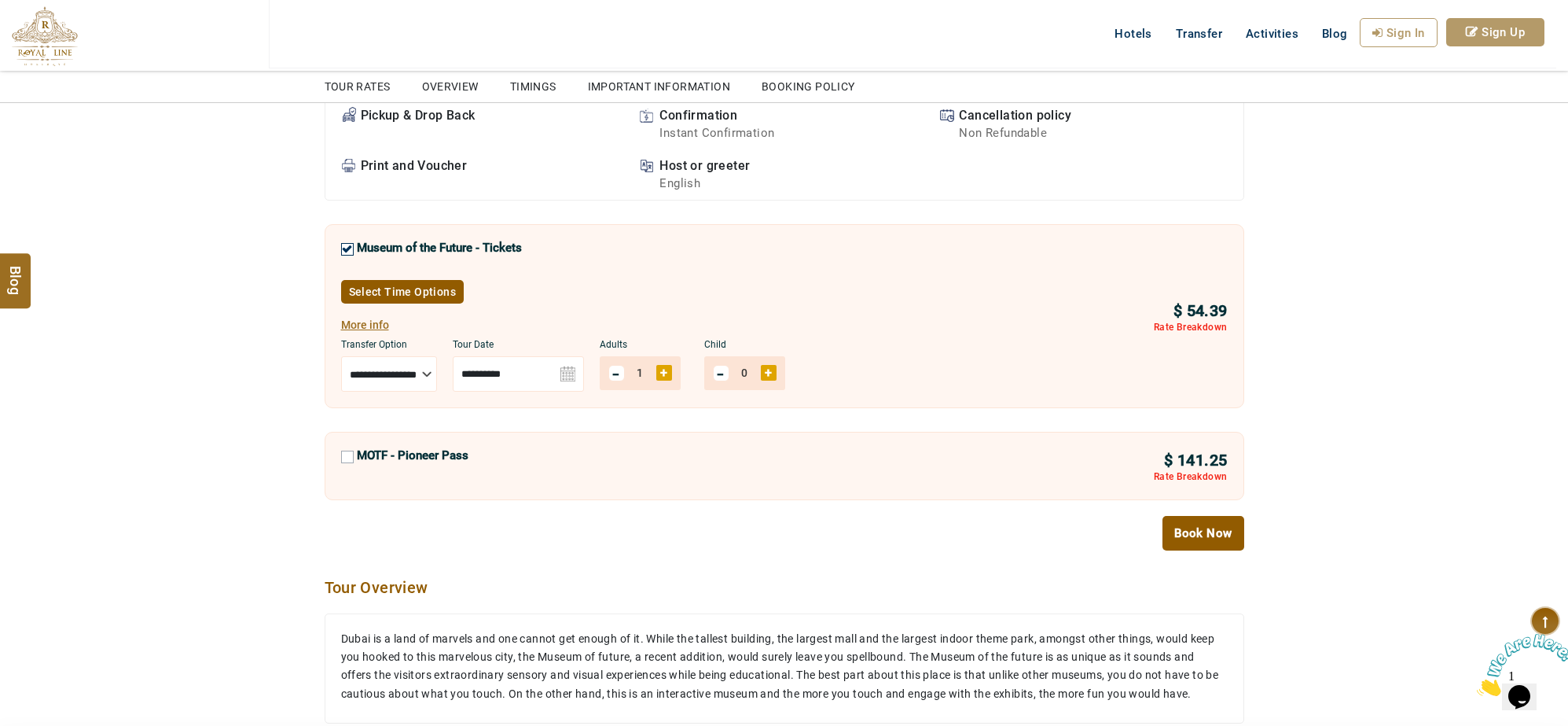
click at [367, 327] on button "More info" at bounding box center [365, 325] width 48 height 27
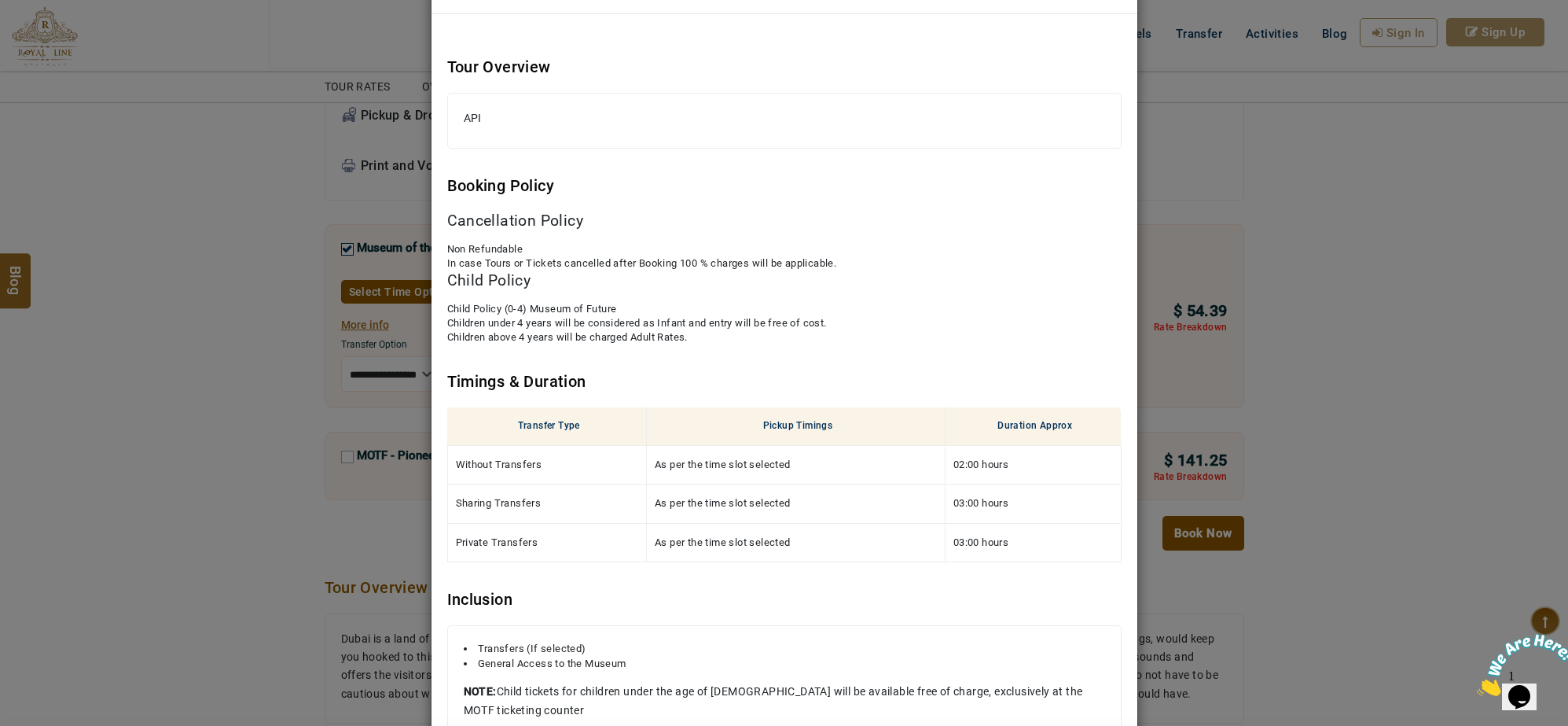
scroll to position [0, 0]
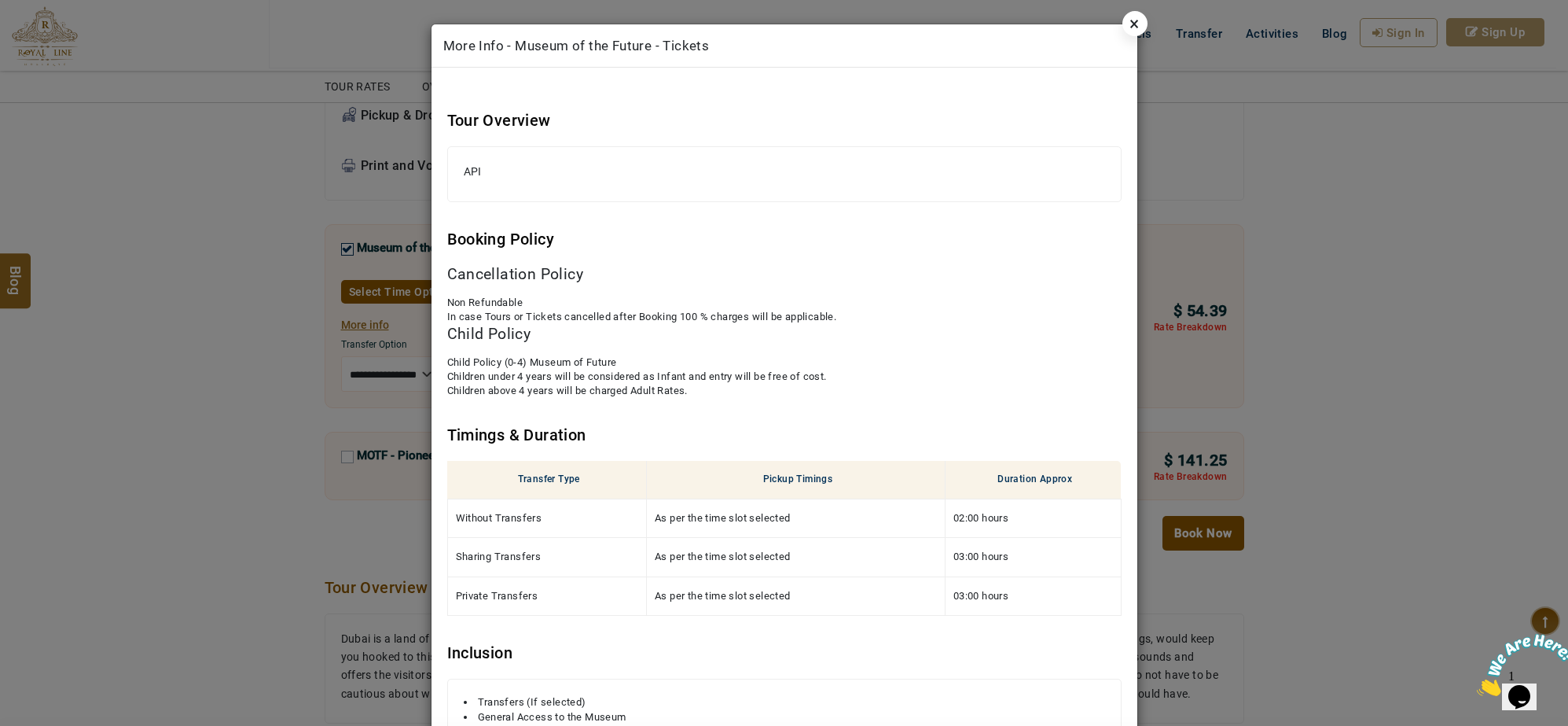
click at [1134, 23] on link "×" at bounding box center [1135, 23] width 25 height 25
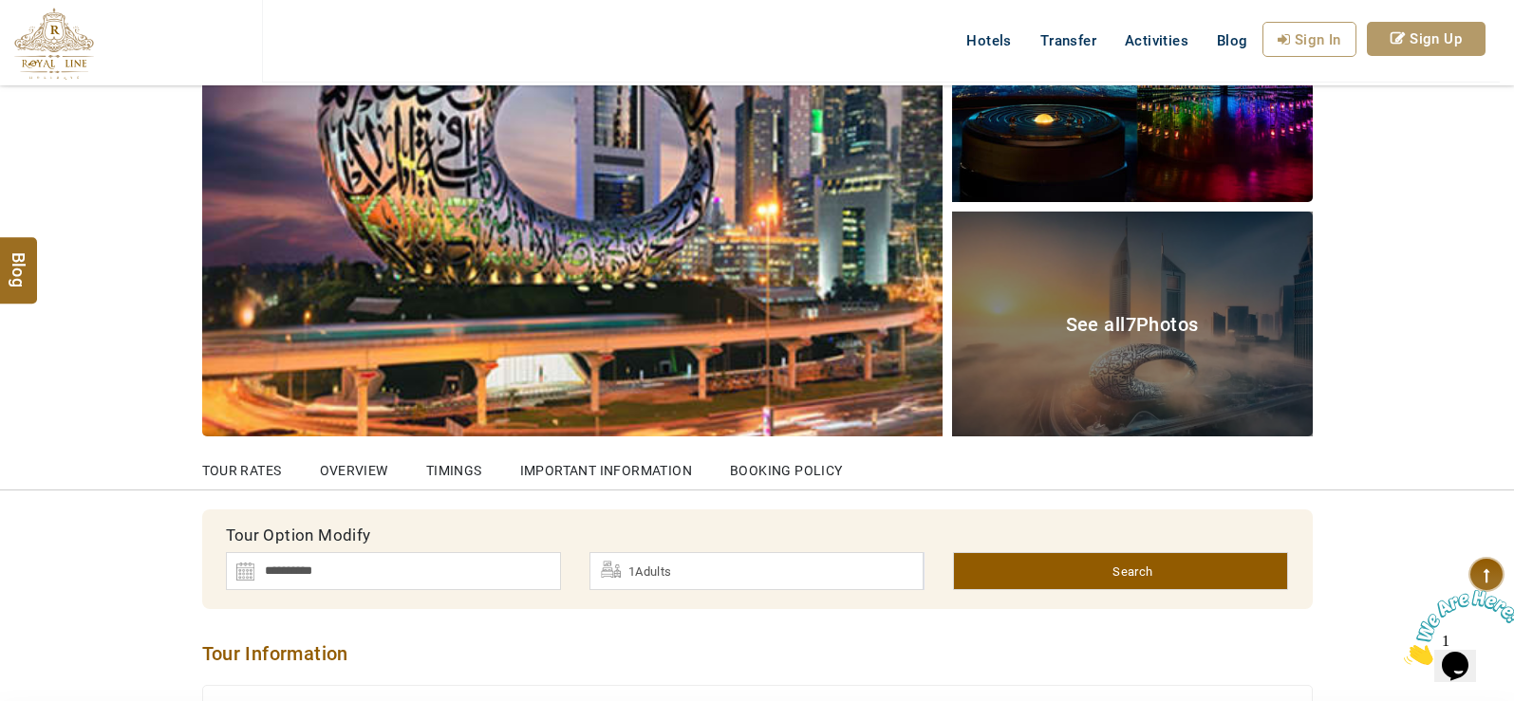
scroll to position [214, 0]
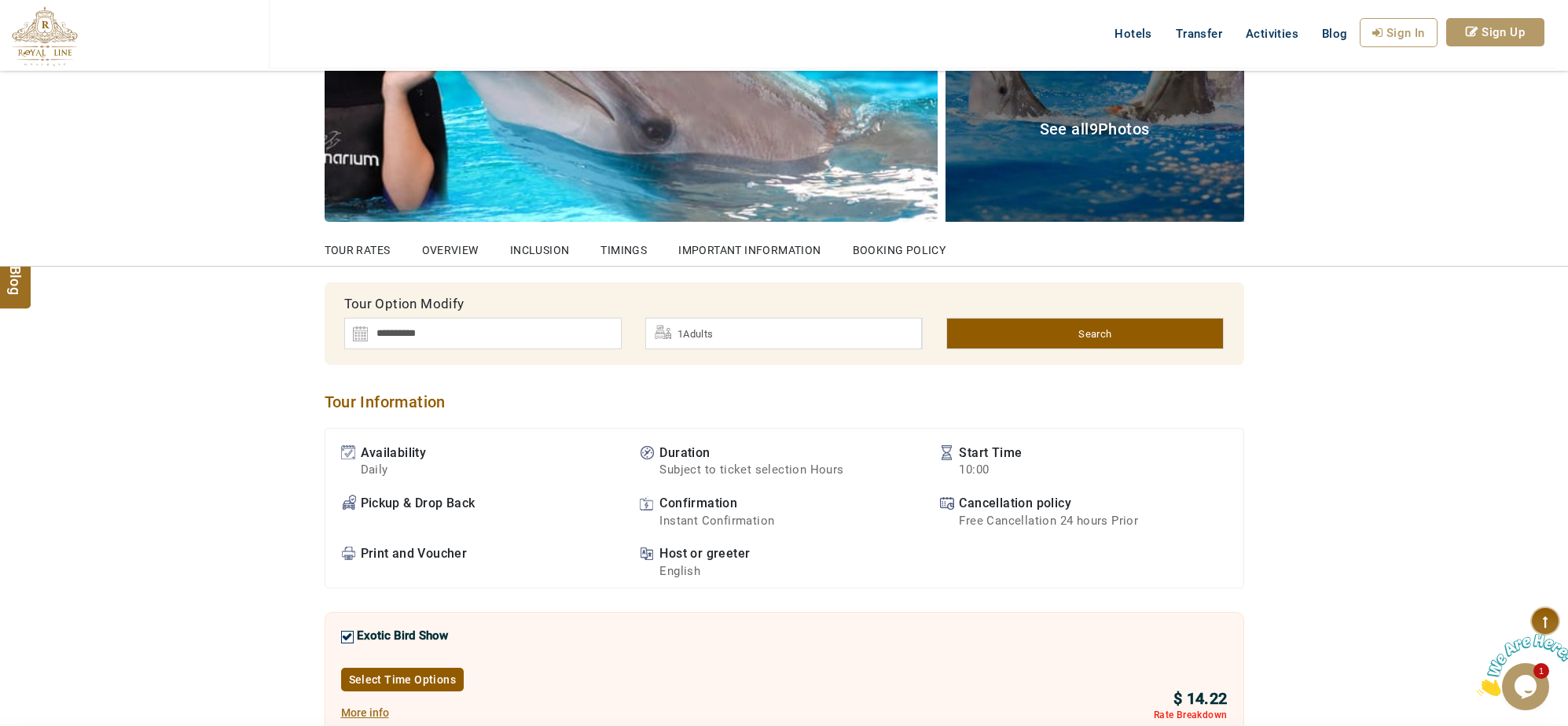
scroll to position [688, 0]
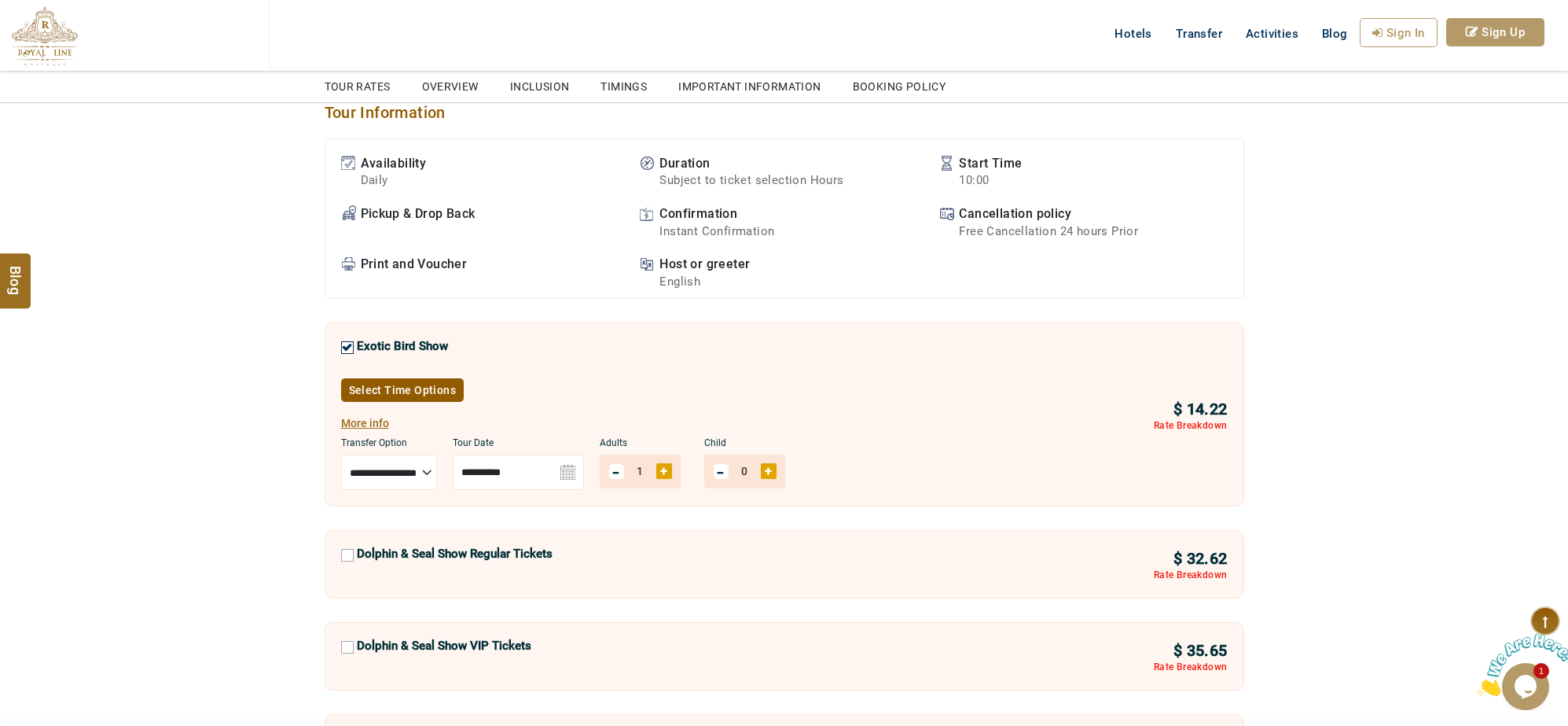
click at [410, 394] on link "Select Time Options" at bounding box center [403, 390] width 123 height 23
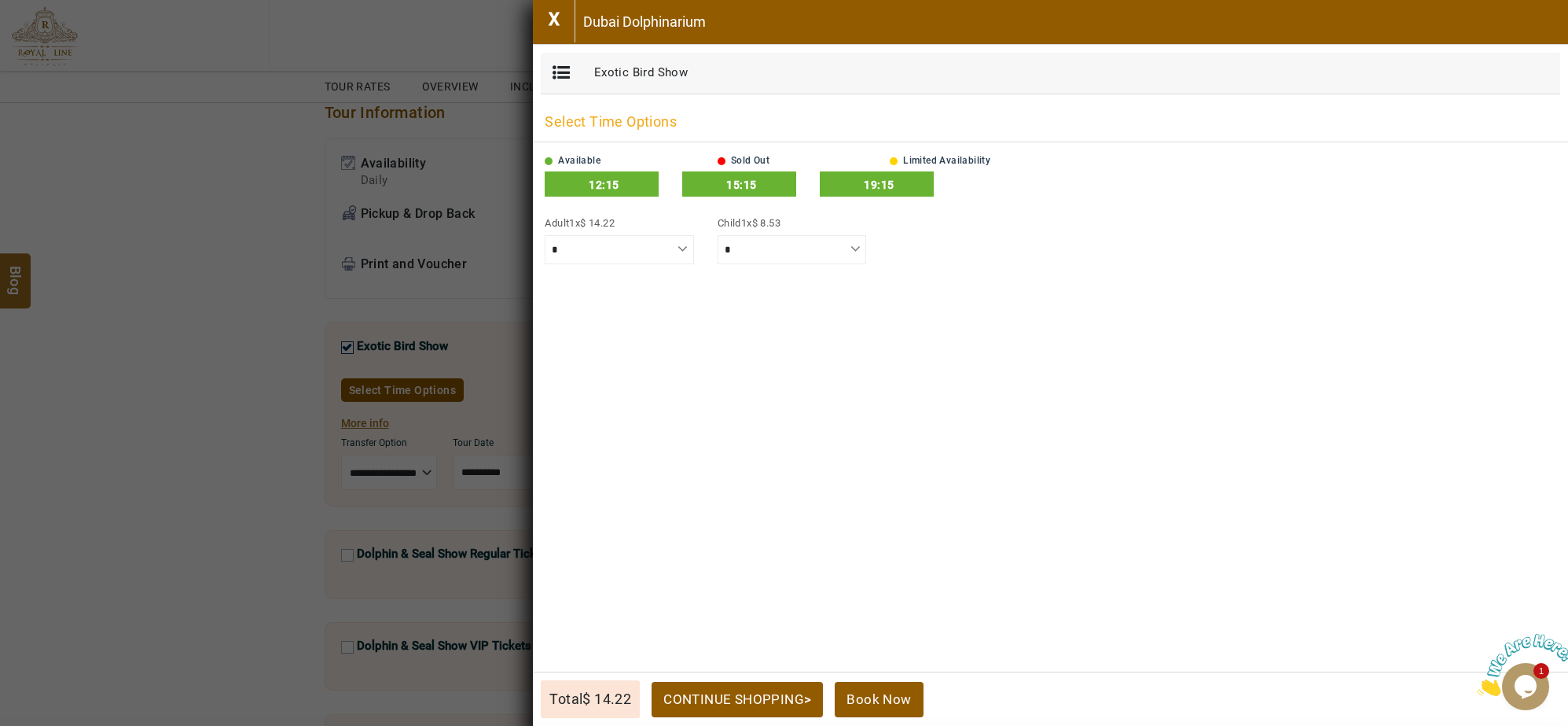
click at [550, 20] on link "X" at bounding box center [553, 21] width 42 height 42
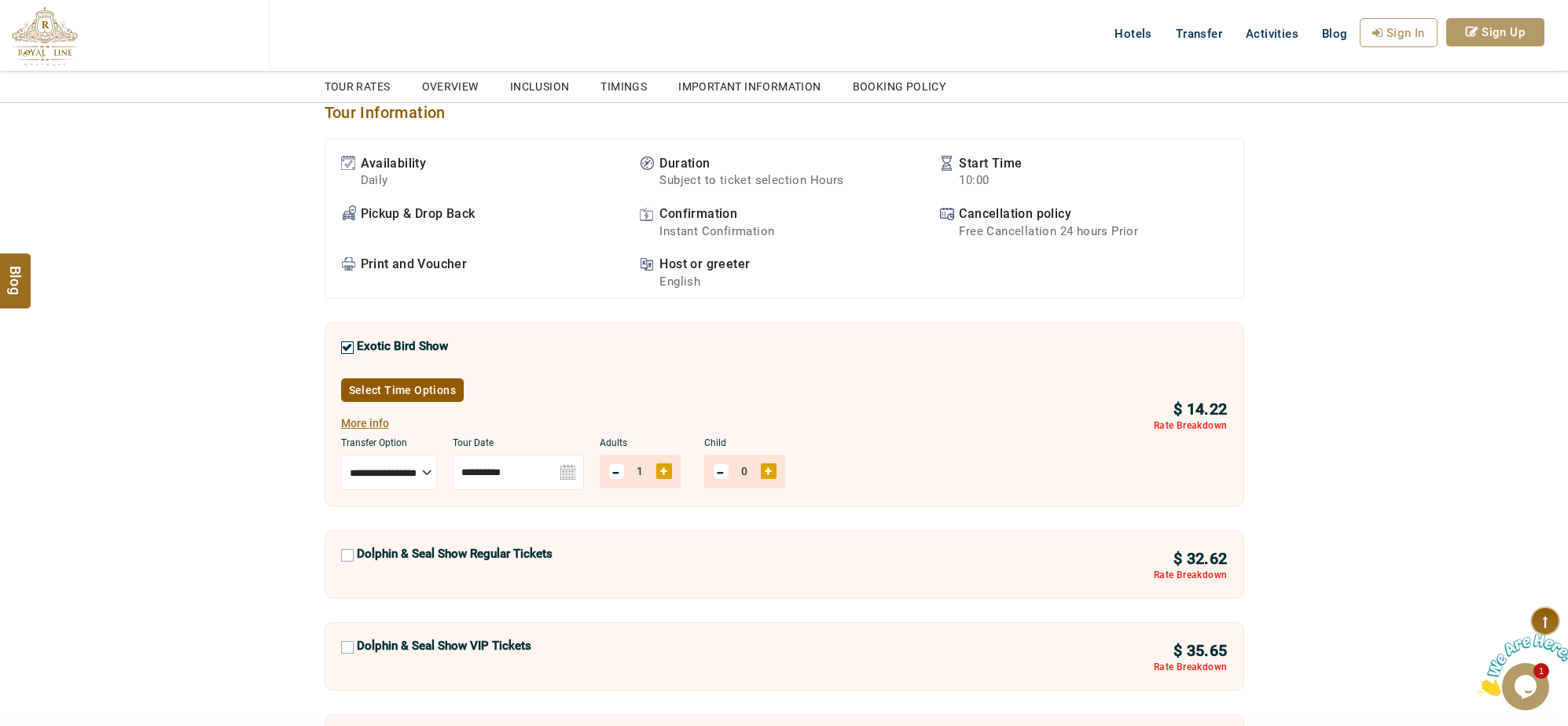
click at [379, 424] on button "More info" at bounding box center [365, 423] width 48 height 27
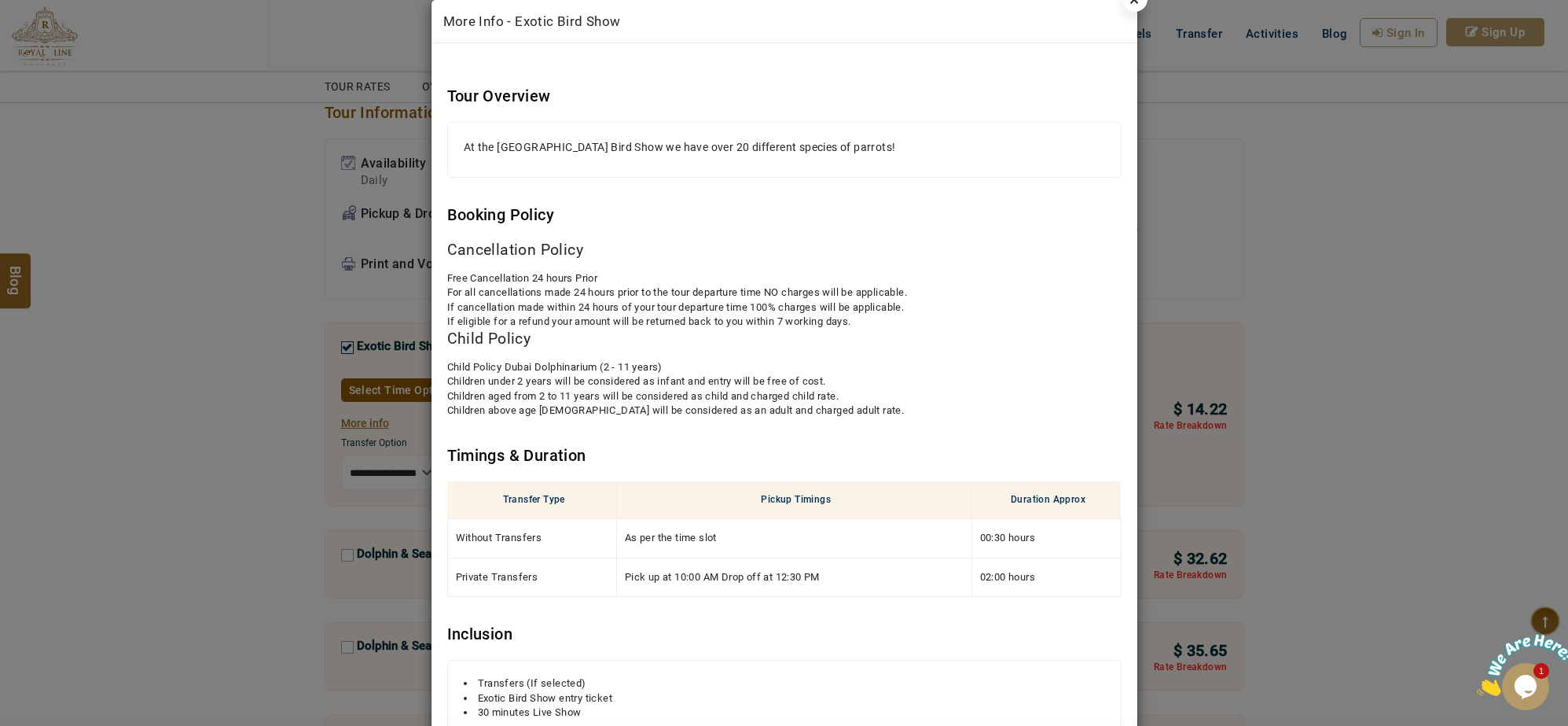
scroll to position [0, 0]
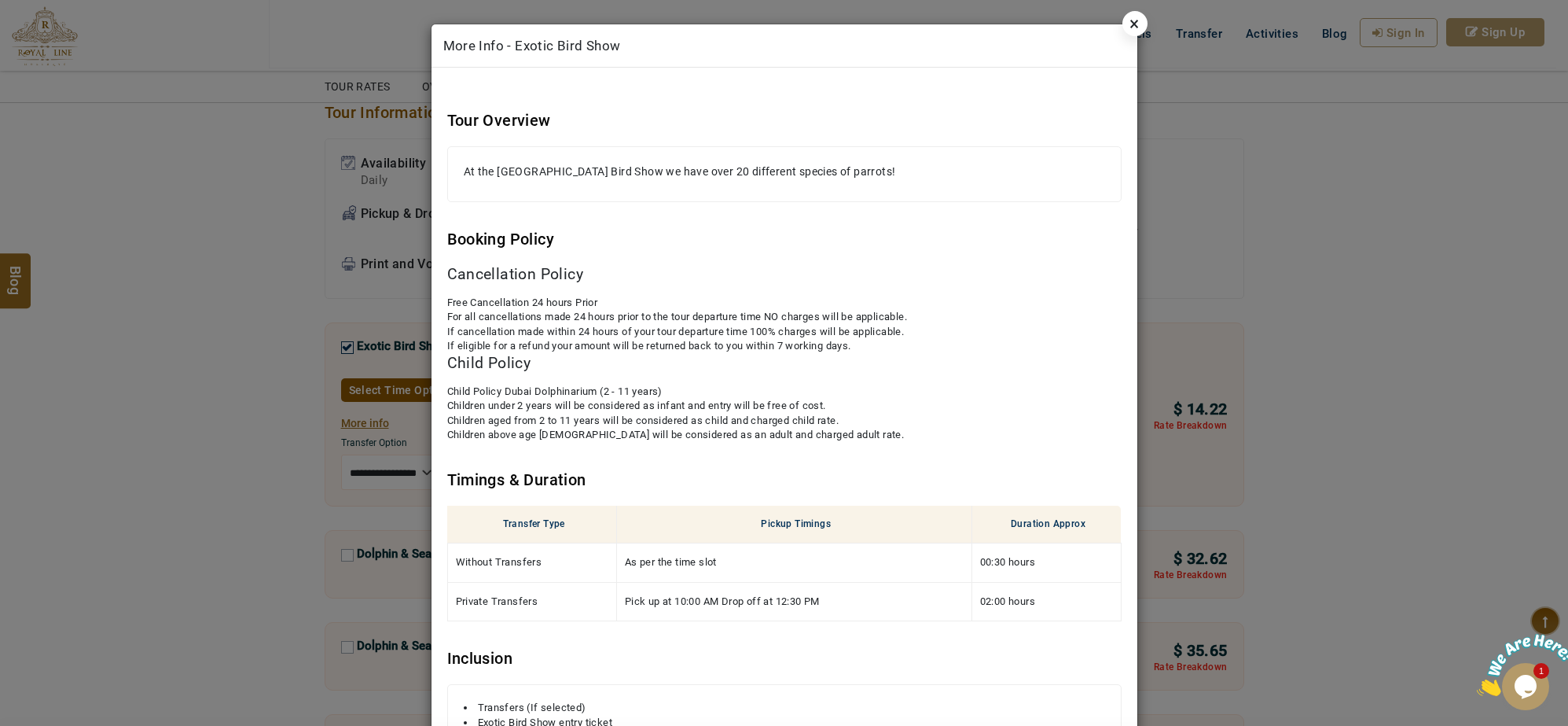
click at [1131, 17] on link "×" at bounding box center [1135, 23] width 25 height 25
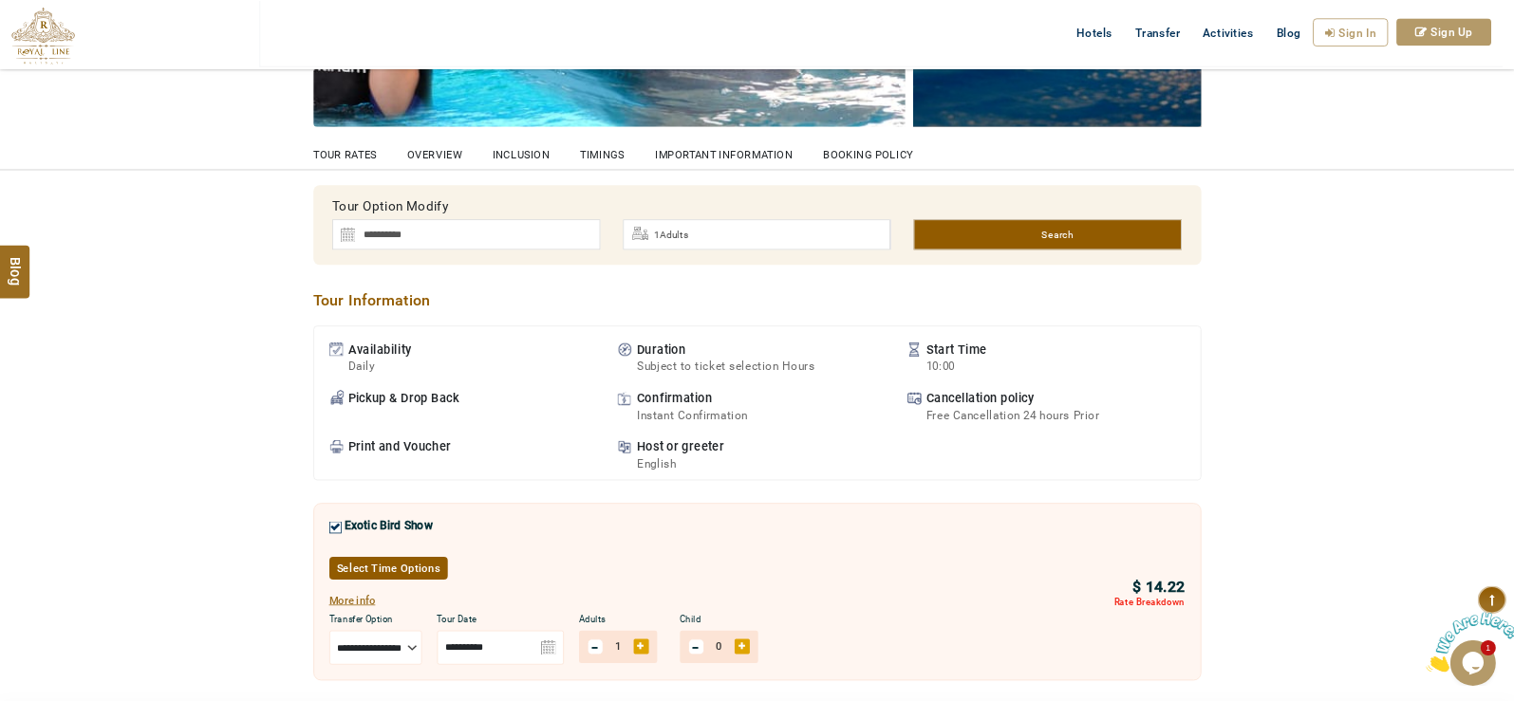
scroll to position [593, 0]
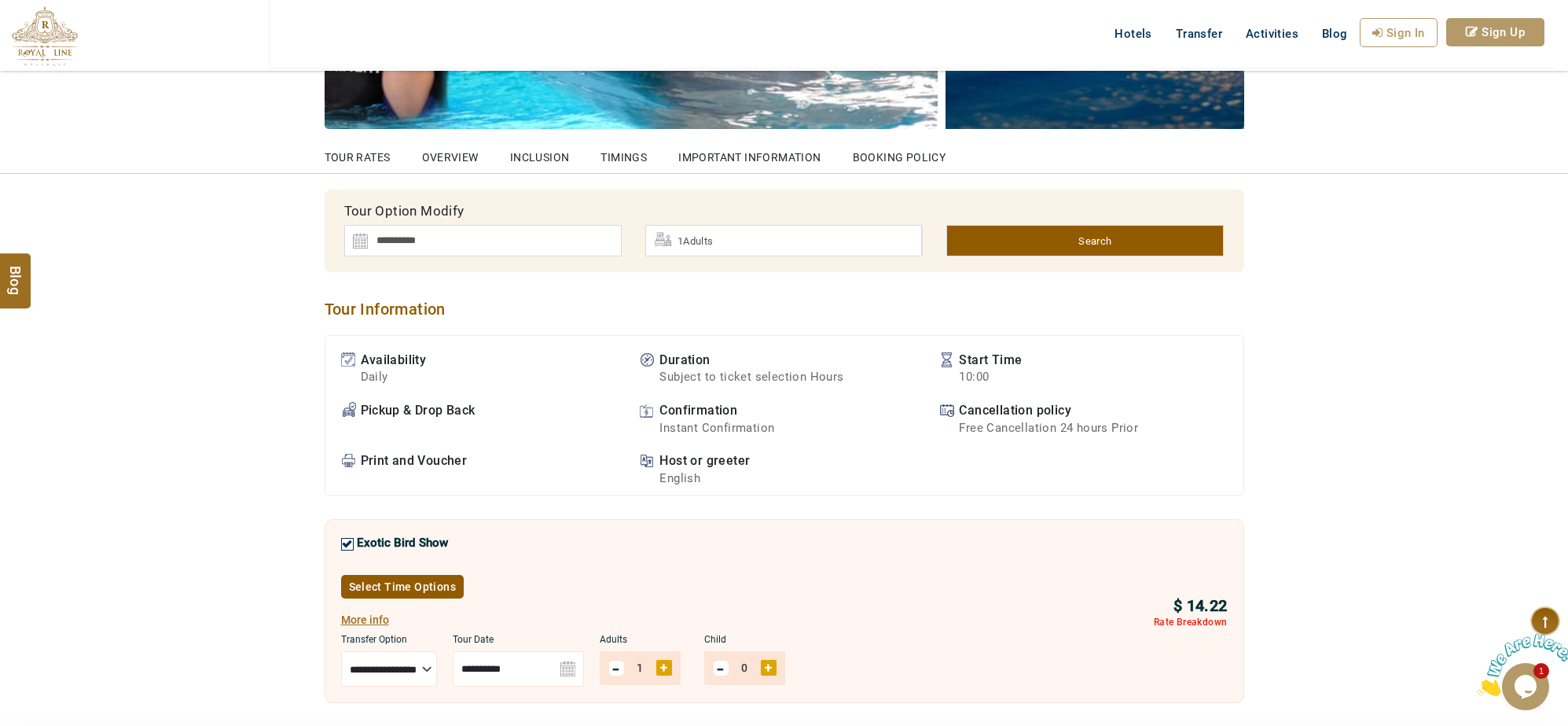
click at [402, 592] on link "Select Time Options" at bounding box center [403, 587] width 123 height 23
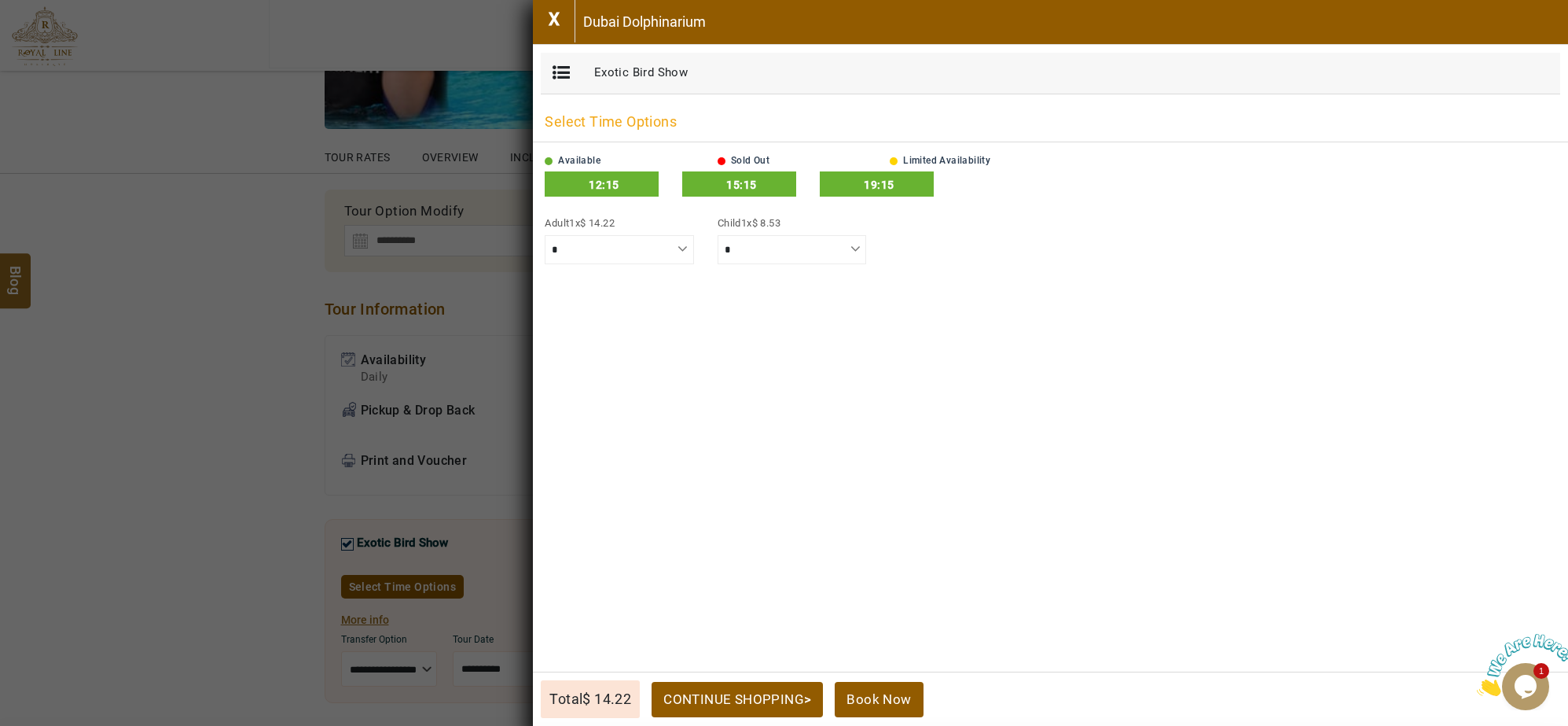
click at [548, 14] on link "X" at bounding box center [553, 21] width 42 height 42
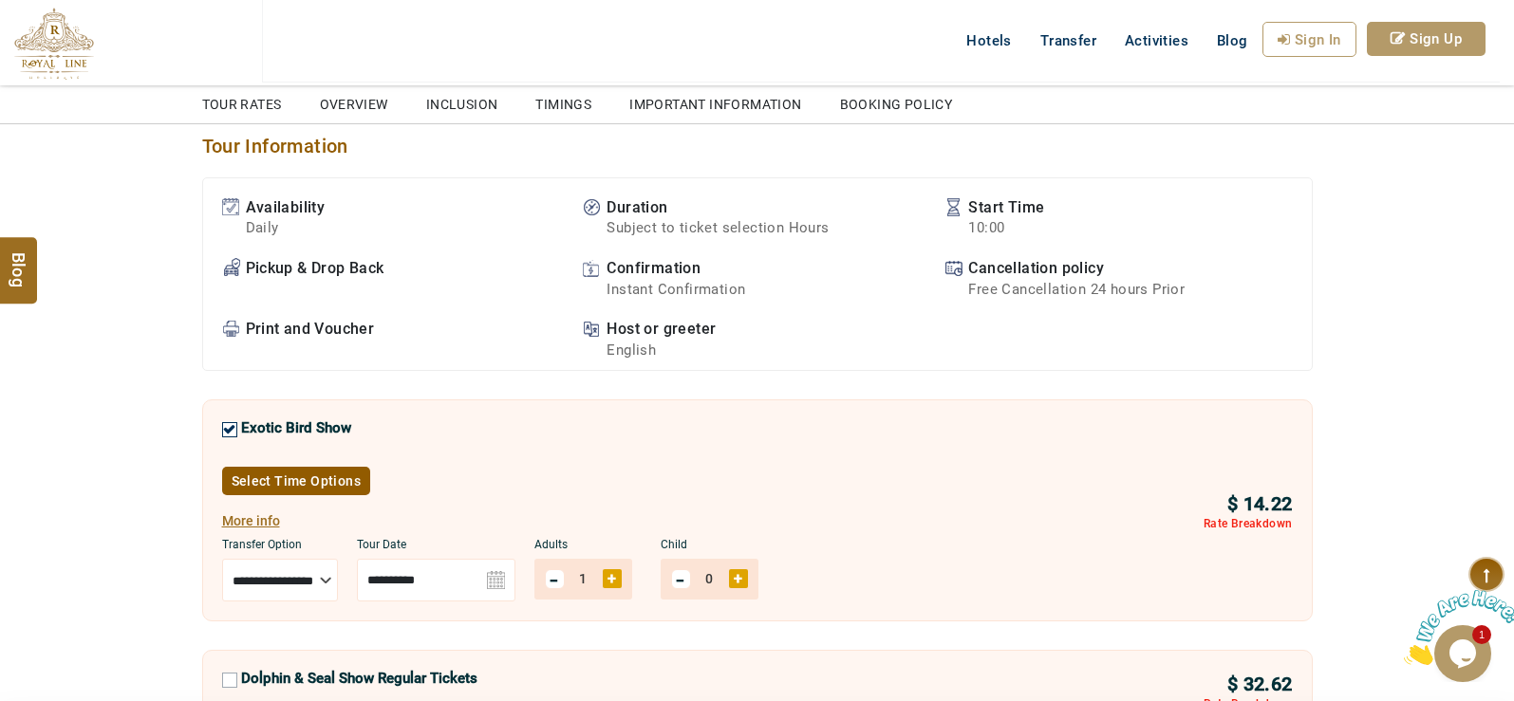
scroll to position [854, 0]
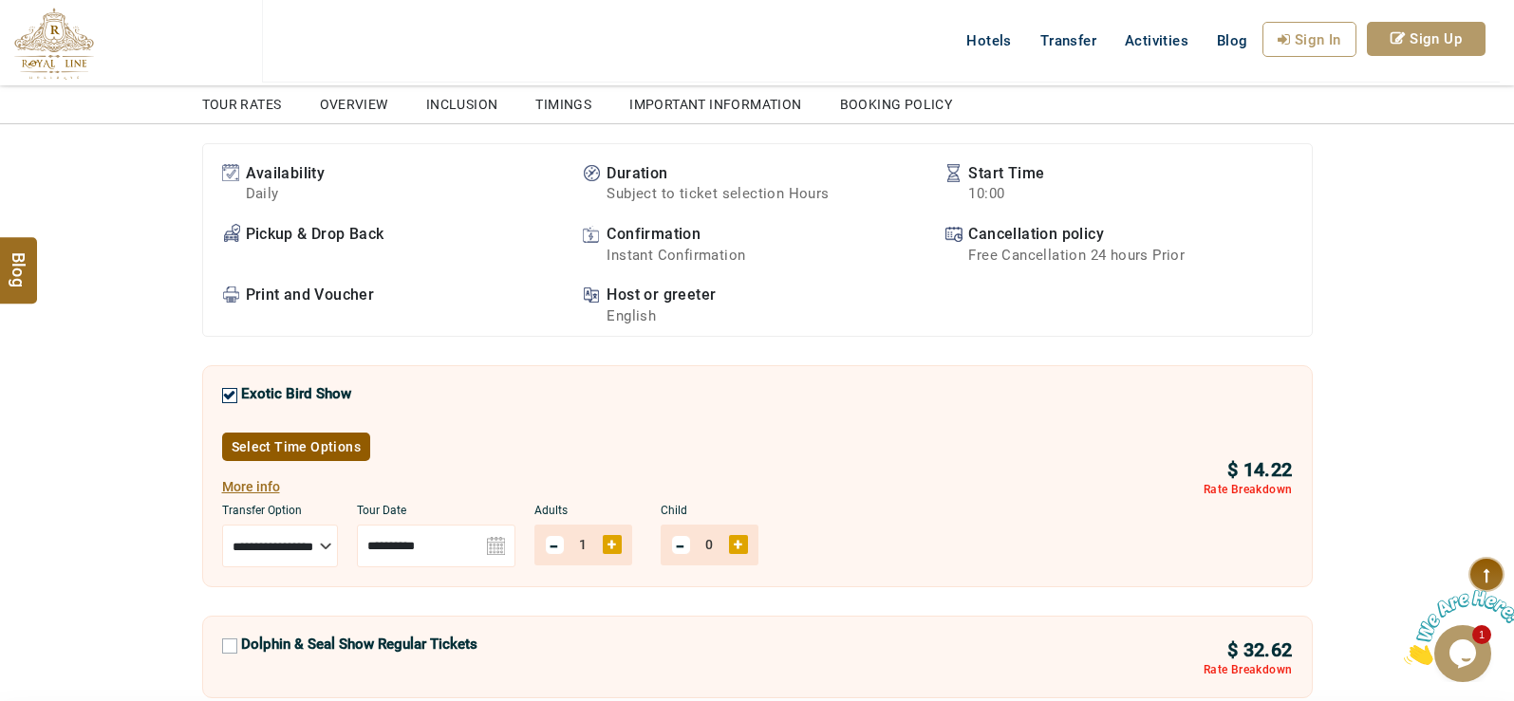
click at [328, 451] on link "Select Time Options" at bounding box center [296, 447] width 149 height 28
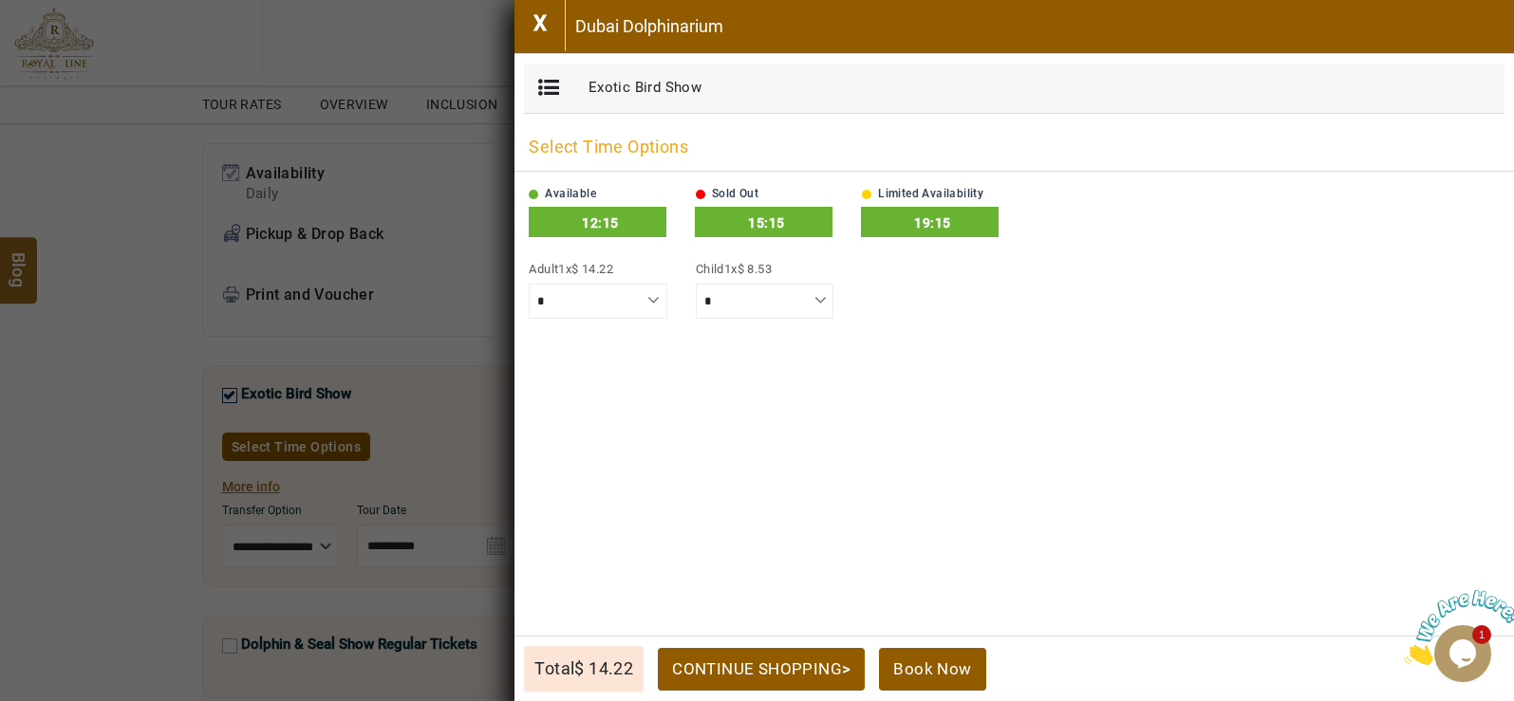
click at [554, 32] on link "X" at bounding box center [539, 25] width 51 height 51
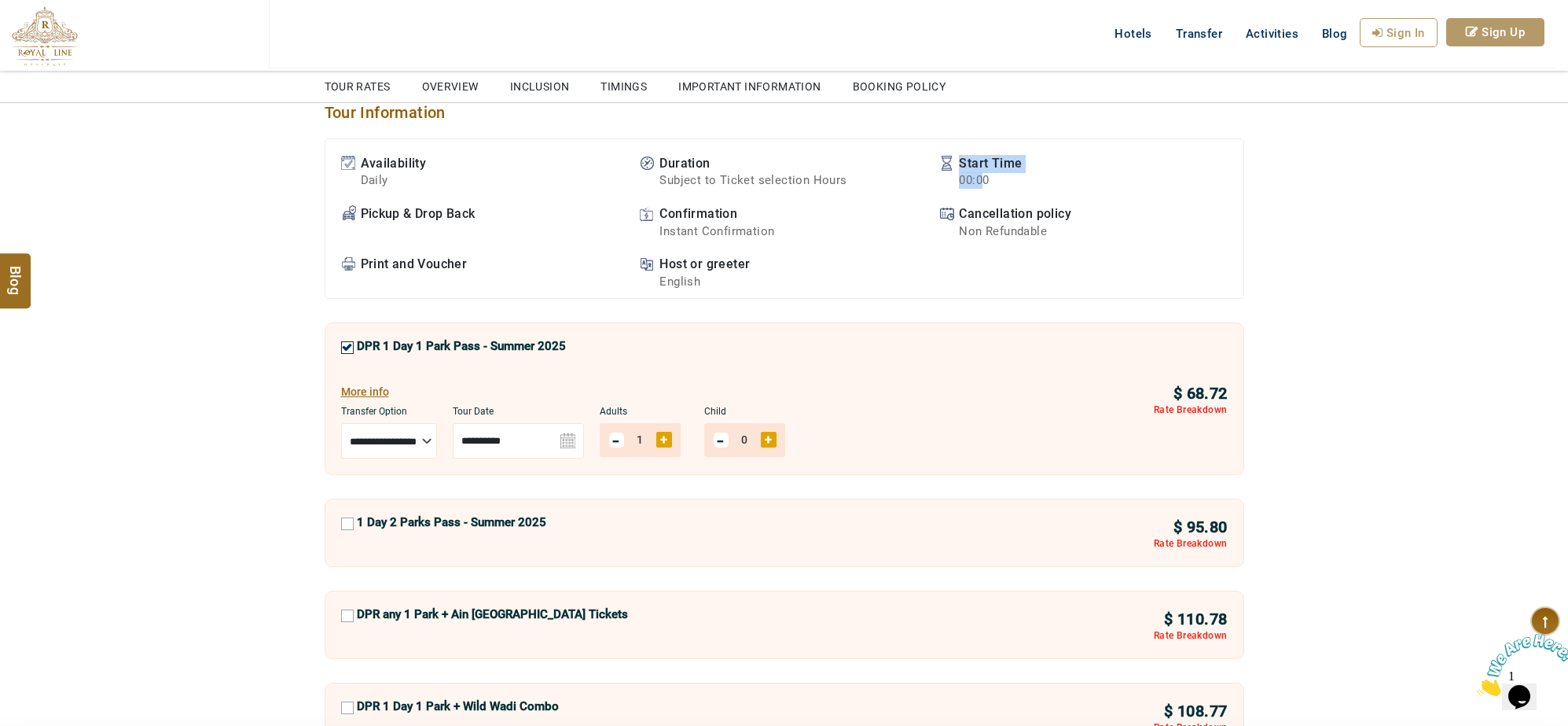
drag, startPoint x: 953, startPoint y: 175, endPoint x: 983, endPoint y: 179, distance: 30.3
click at [983, 179] on li "Start Time 00:00" at bounding box center [1081, 172] width 284 height 35
click at [1030, 182] on li "Start Time 00:00" at bounding box center [1081, 172] width 284 height 35
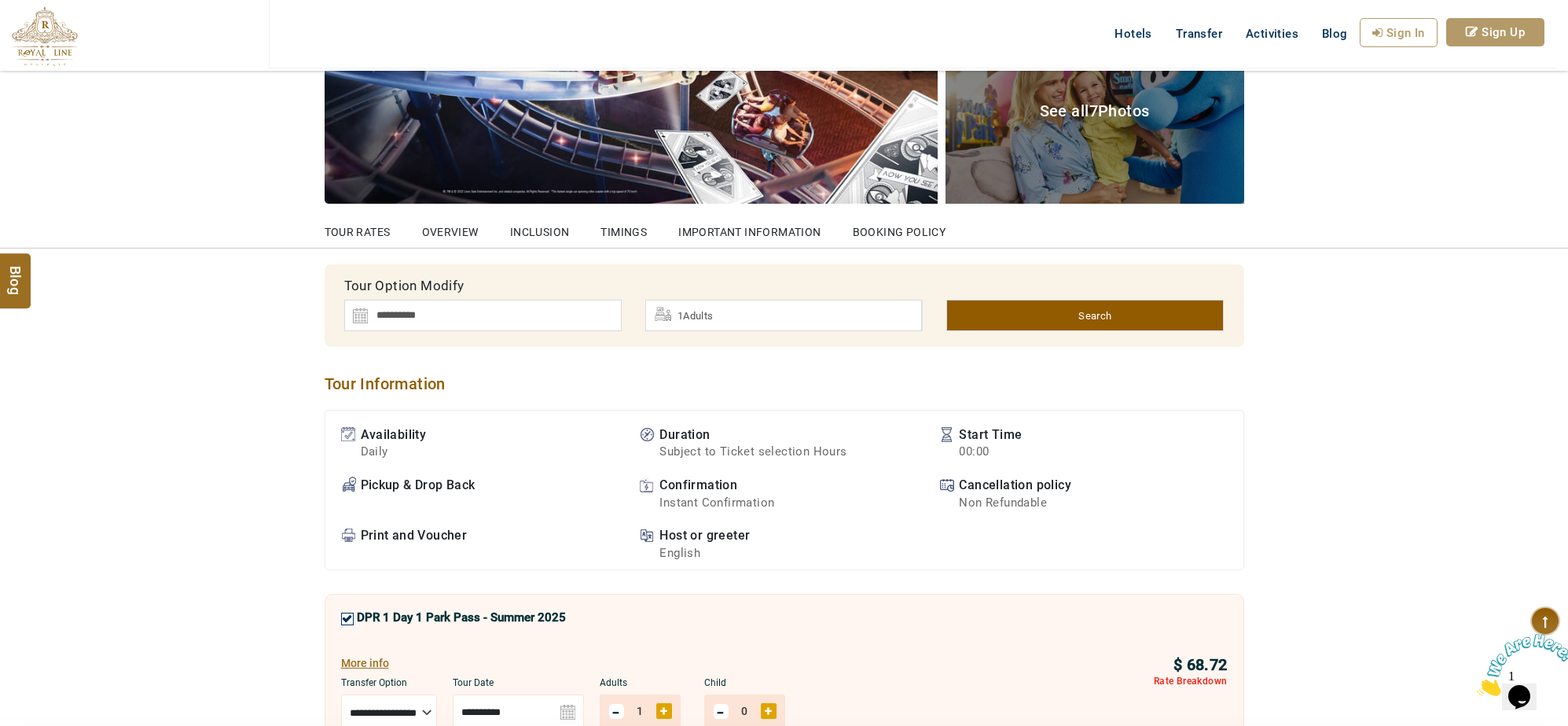
scroll to position [394, 0]
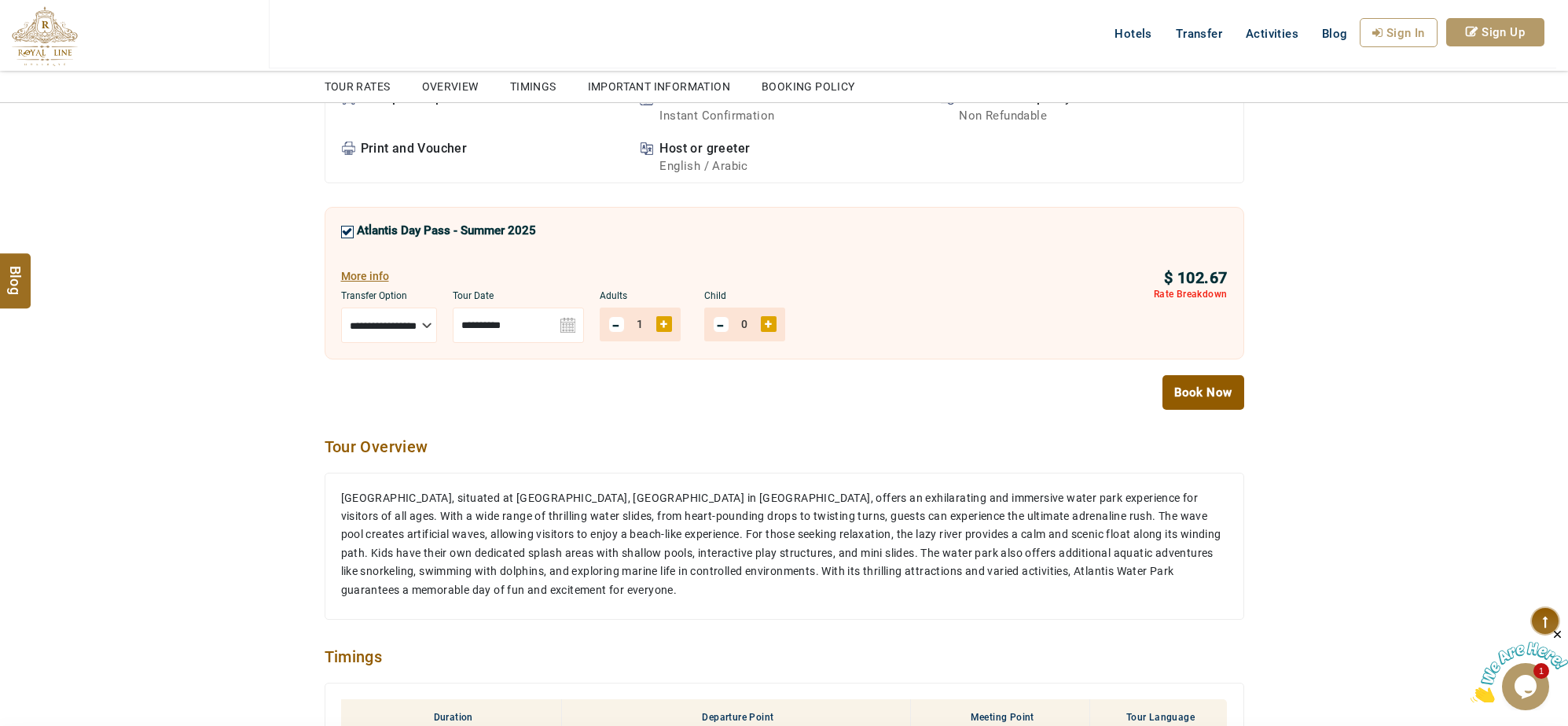
scroll to position [590, 0]
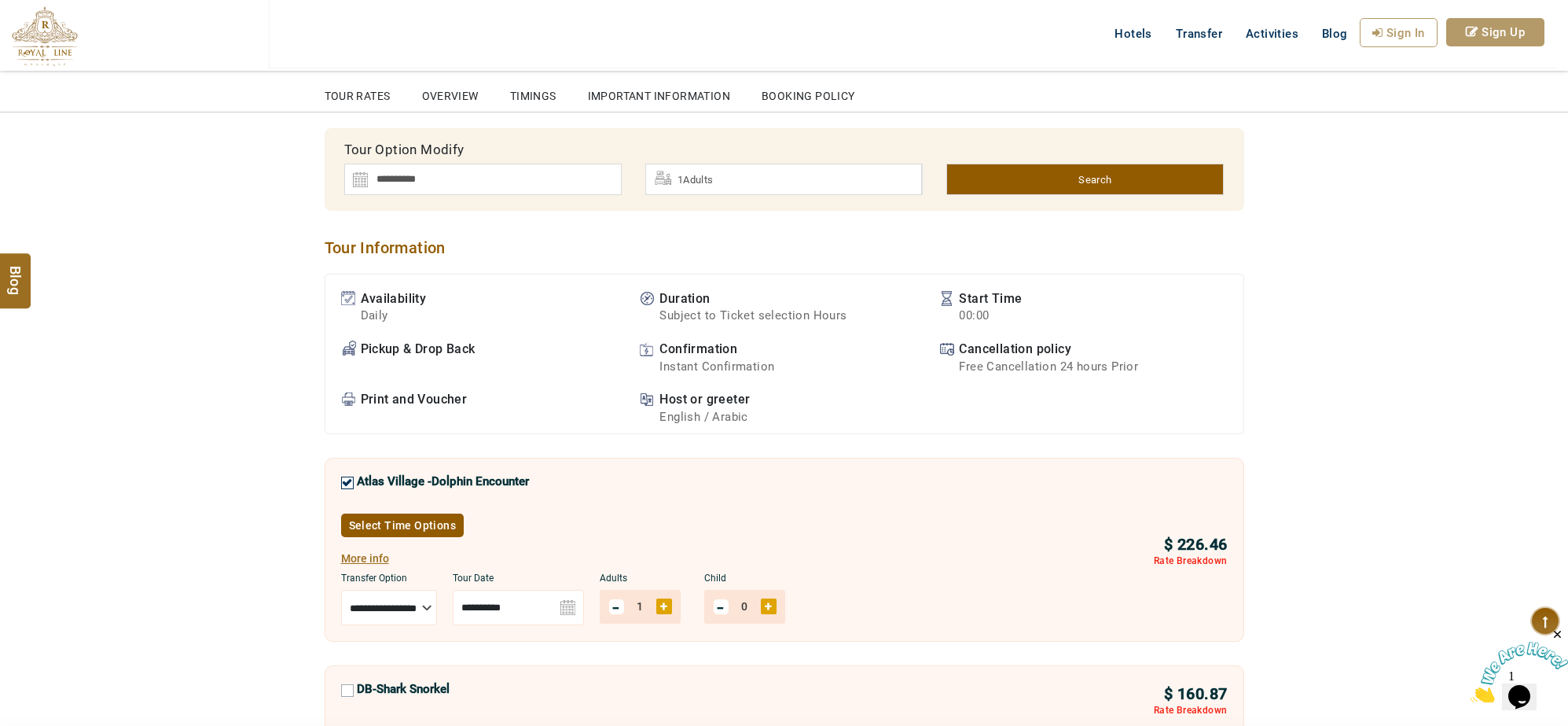
scroll to position [688, 0]
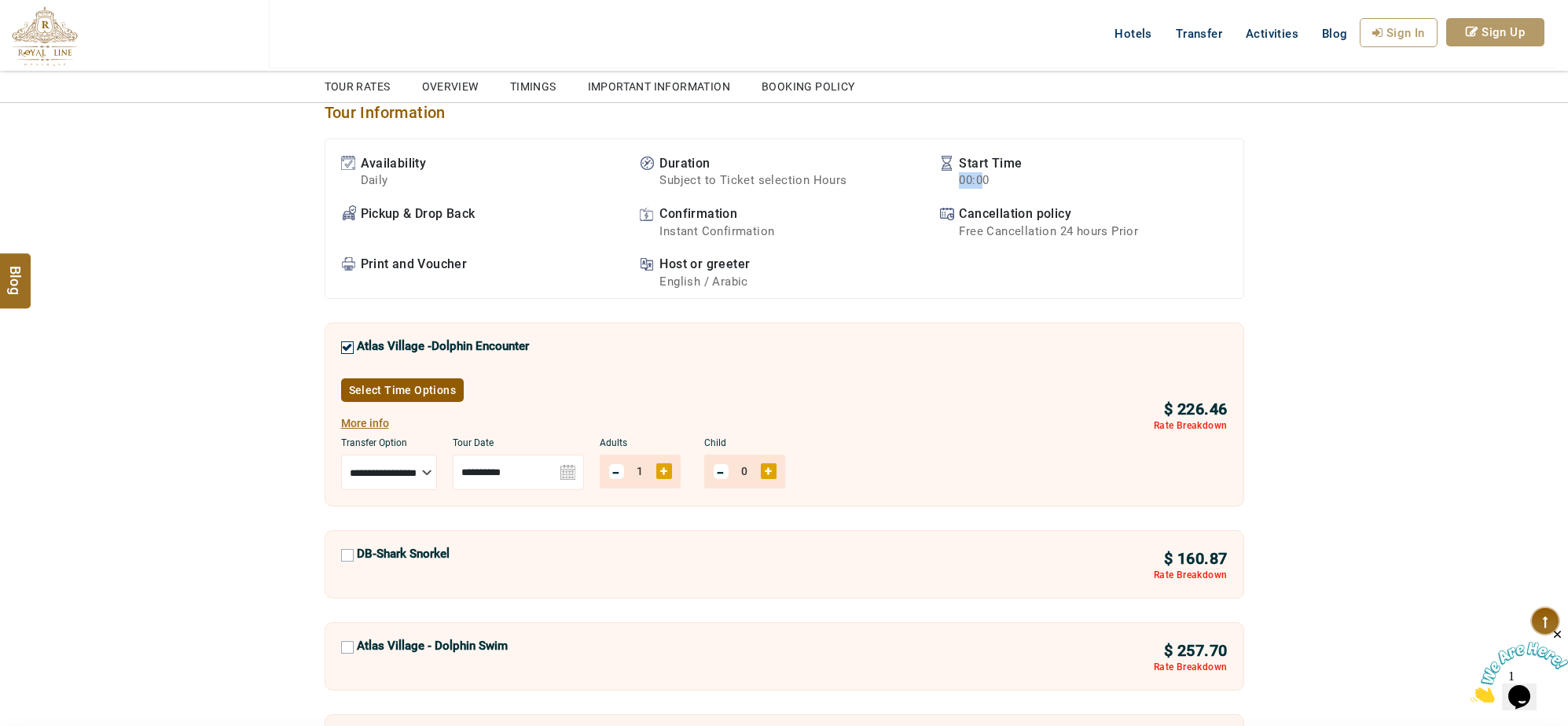
drag, startPoint x: 953, startPoint y: 182, endPoint x: 1052, endPoint y: 177, distance: 99.1
click at [989, 182] on li "Start Time 00:00" at bounding box center [1081, 172] width 284 height 35
click at [1052, 177] on li "Start Time 00:00" at bounding box center [1081, 172] width 284 height 35
click at [421, 387] on link "Select Time Options" at bounding box center [403, 390] width 123 height 23
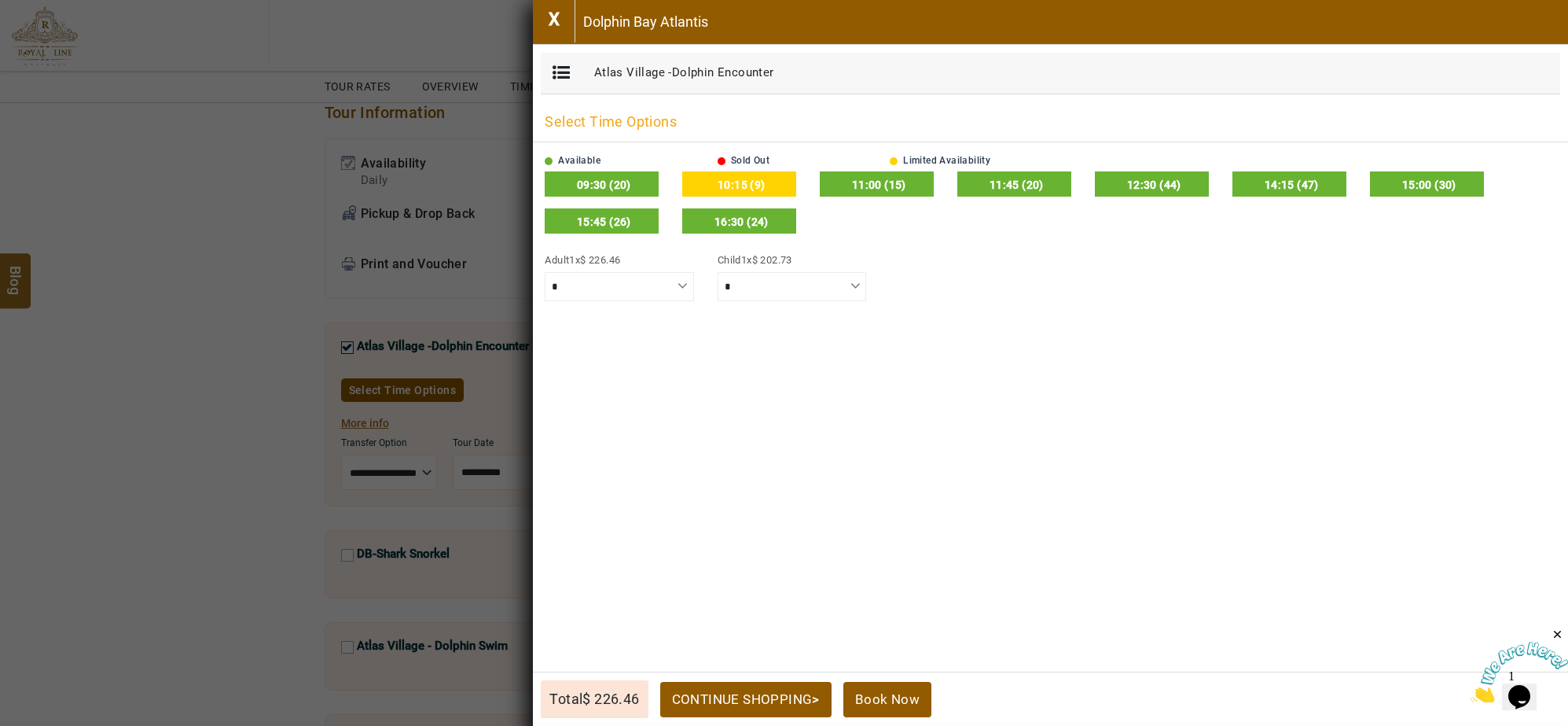
click at [550, 24] on link "X" at bounding box center [553, 21] width 42 height 42
